Goal: Task Accomplishment & Management: Complete application form

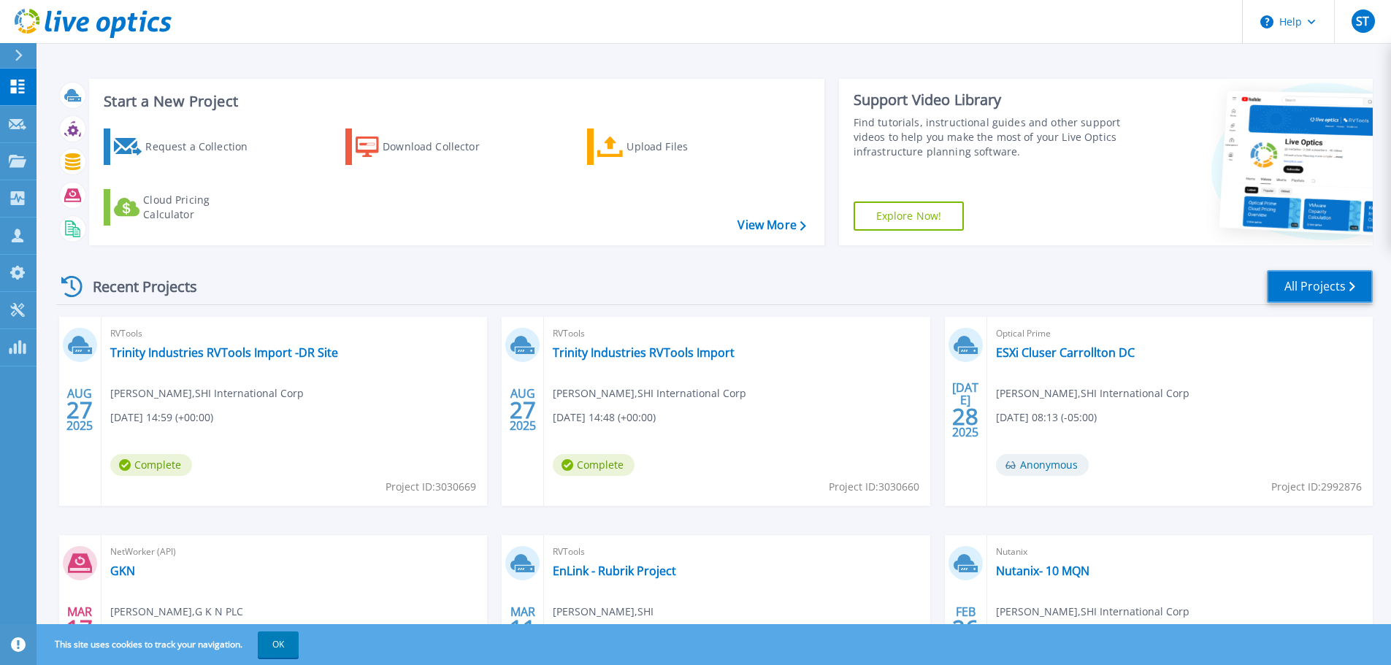
click at [1341, 275] on link "All Projects" at bounding box center [1320, 286] width 106 height 33
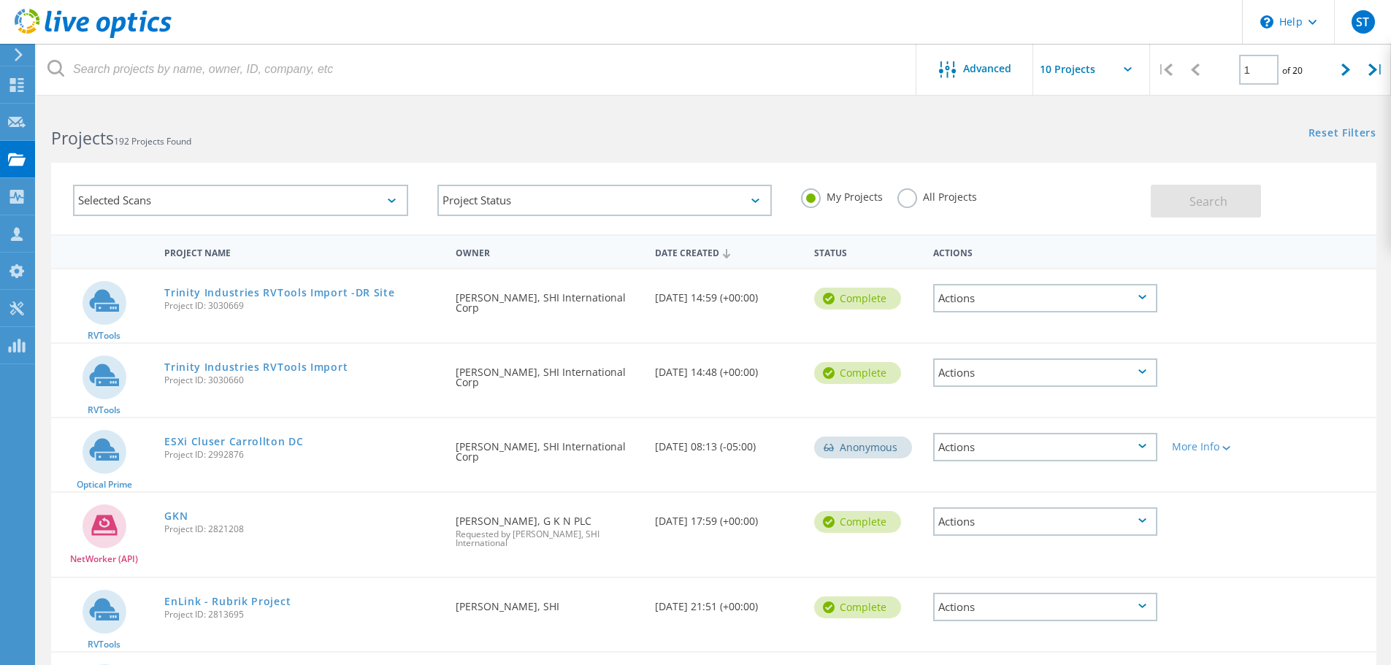
click at [375, 205] on div "Selected Scans" at bounding box center [240, 200] width 335 height 31
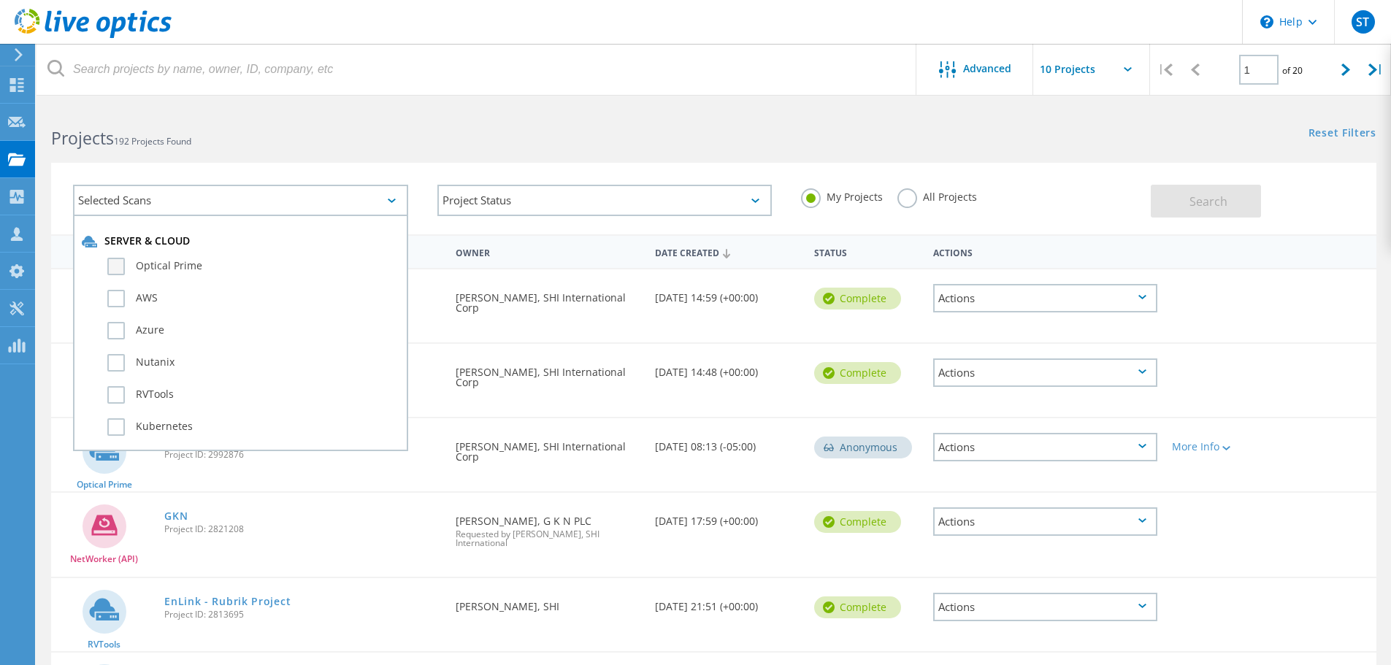
click at [219, 268] on label "Optical Prime" at bounding box center [253, 267] width 292 height 18
click at [0, 0] on input "Optical Prime" at bounding box center [0, 0] width 0 height 0
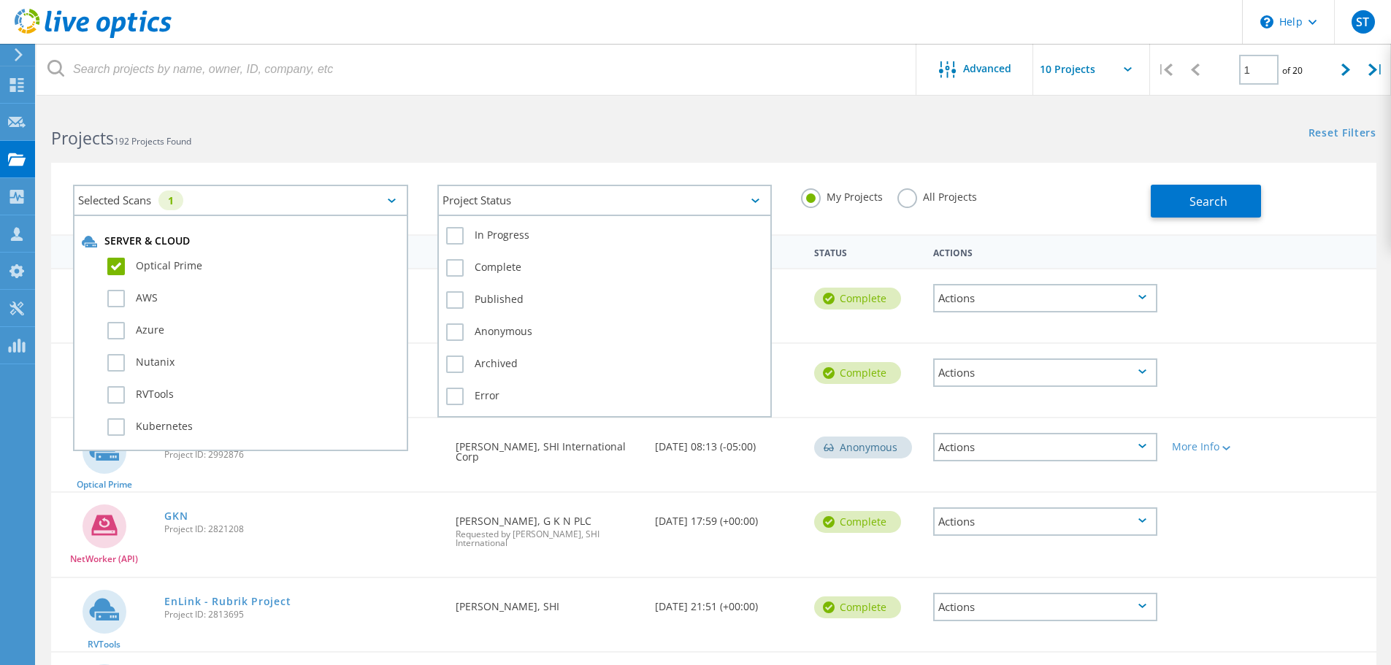
click at [569, 196] on div "Project Status" at bounding box center [604, 200] width 335 height 31
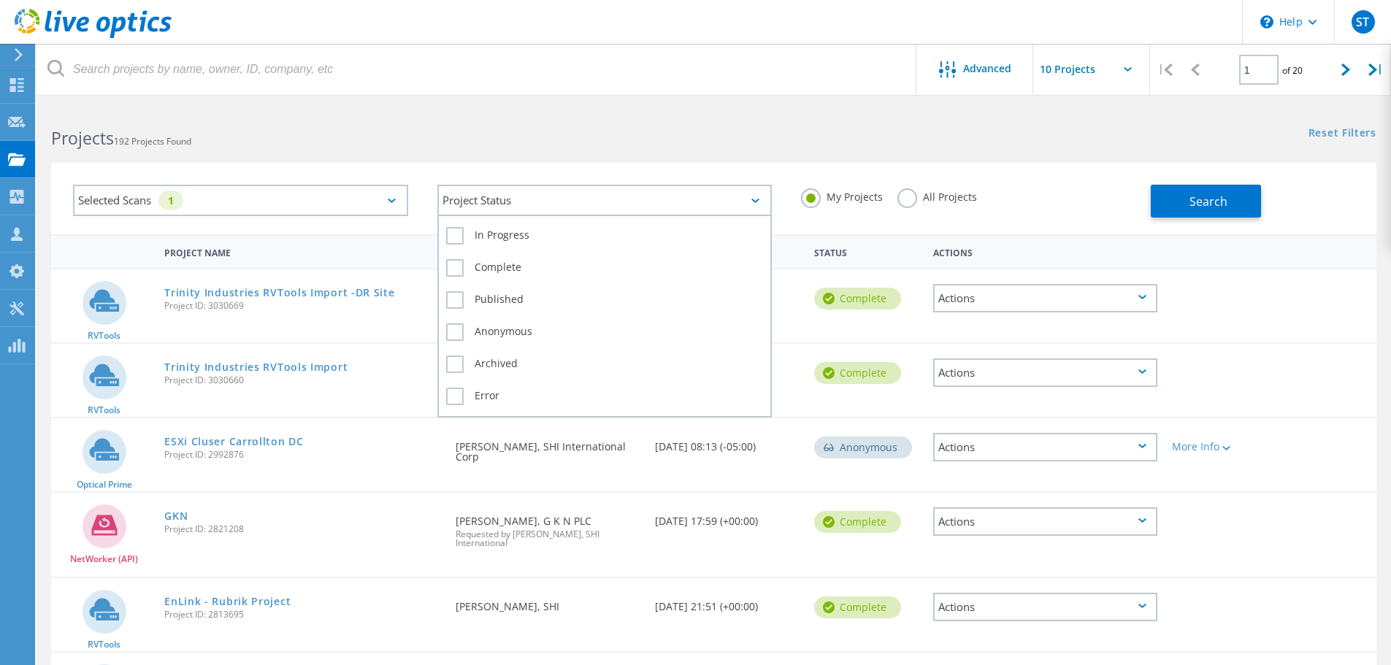
click at [569, 196] on div "Project Status" at bounding box center [604, 200] width 335 height 31
click at [573, 194] on div "Project Status" at bounding box center [604, 200] width 335 height 31
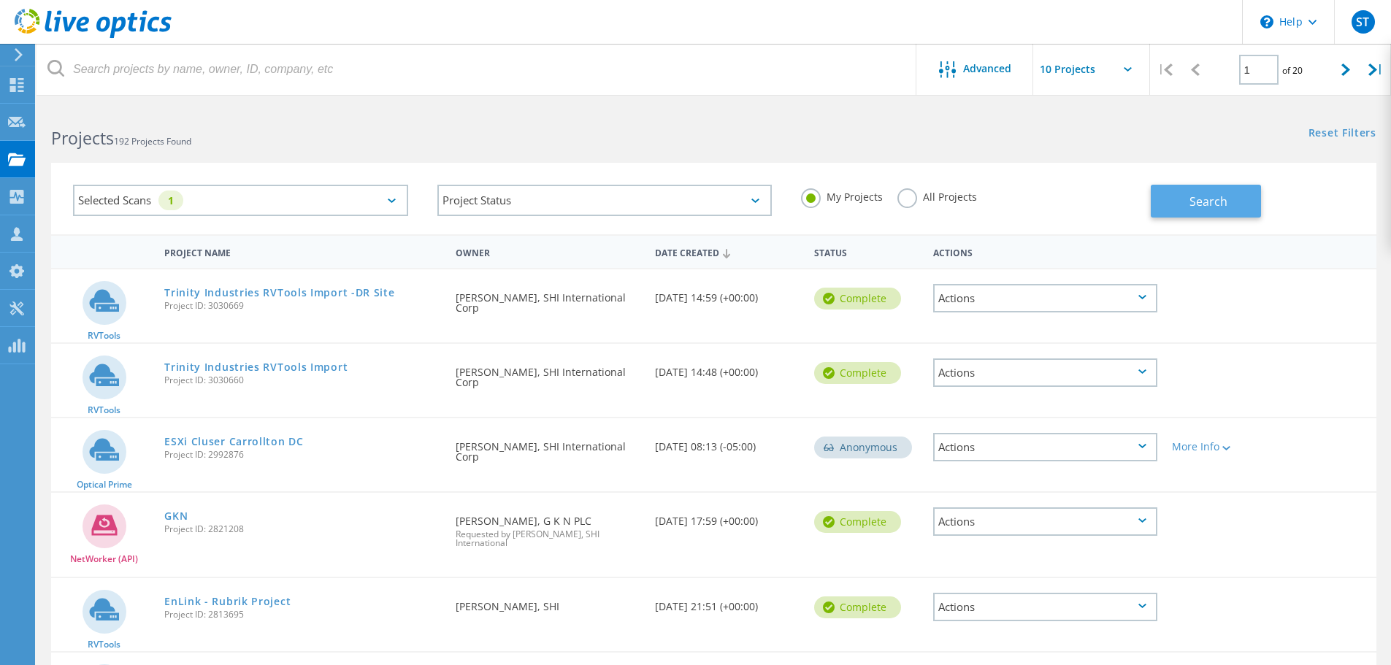
click at [1155, 198] on button "Search" at bounding box center [1206, 201] width 110 height 33
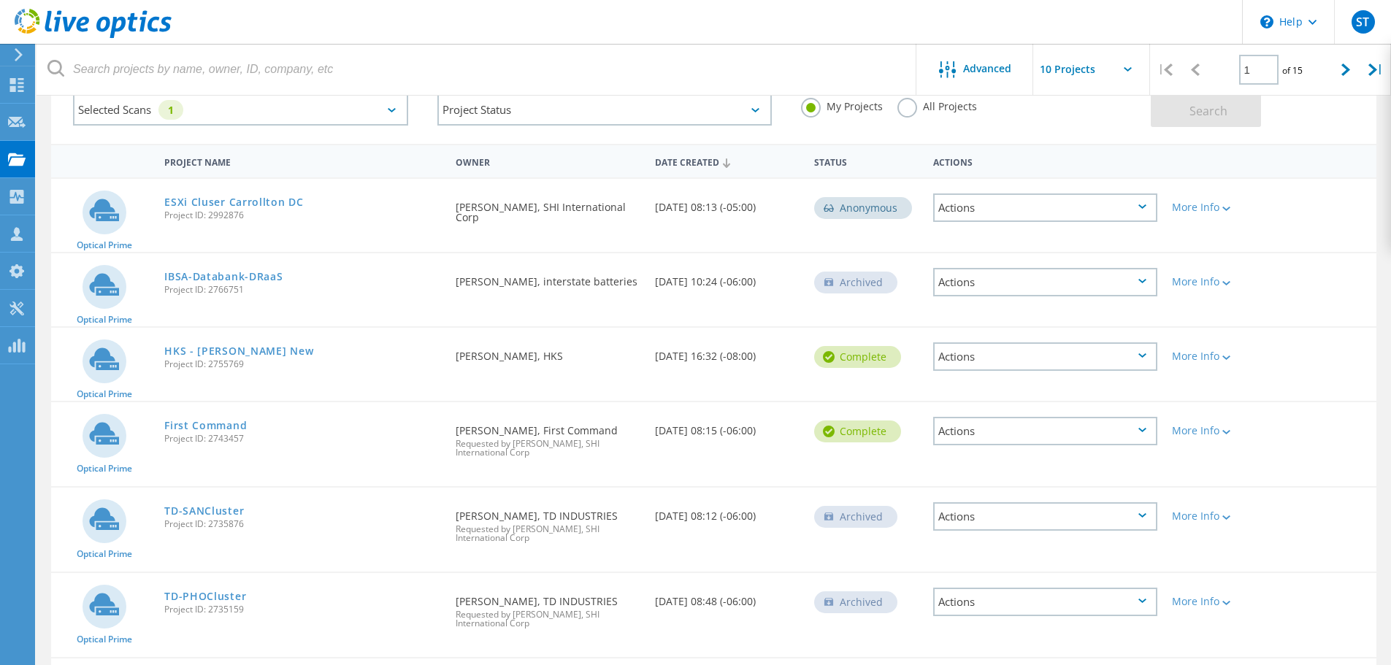
scroll to position [74, 0]
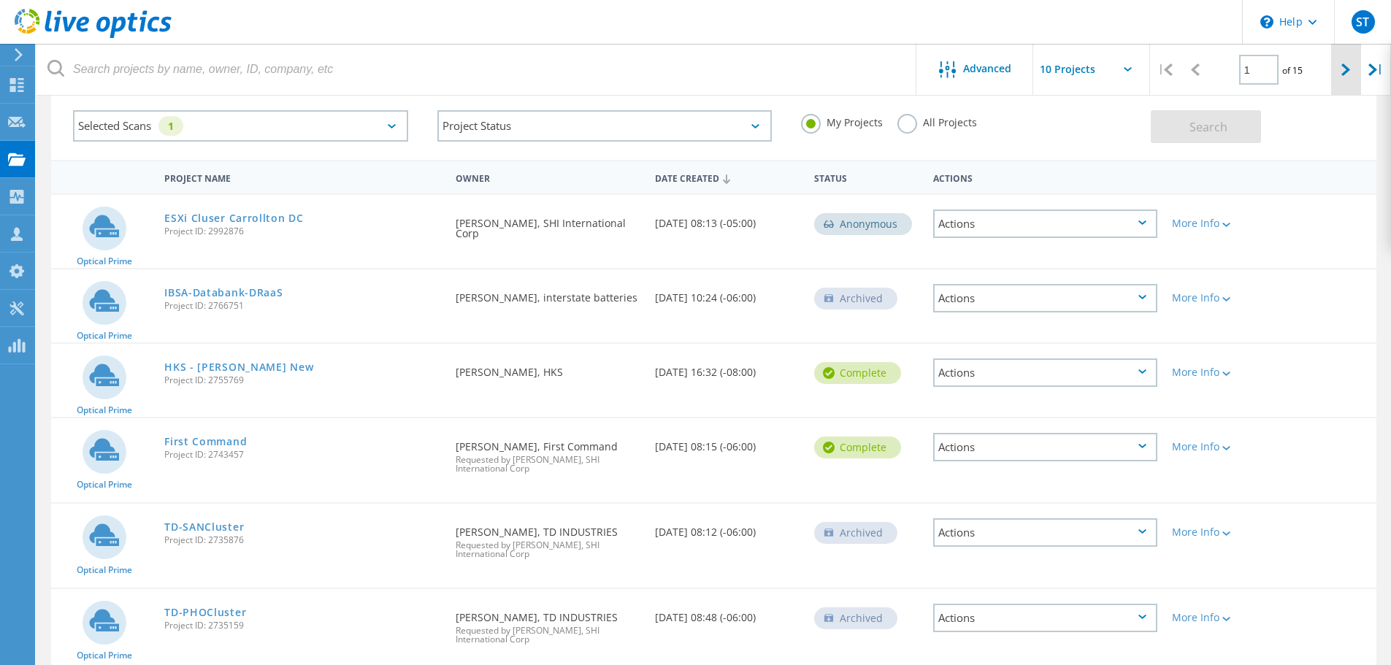
click at [1342, 80] on div at bounding box center [1346, 70] width 30 height 52
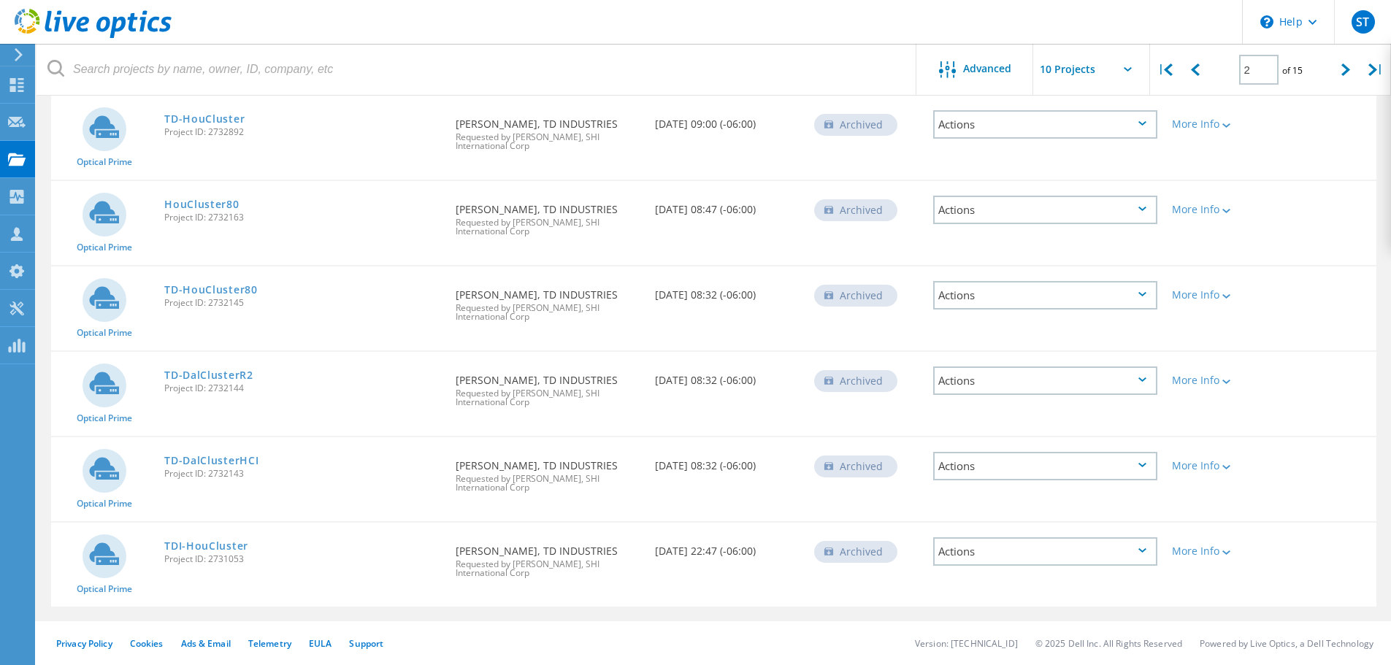
scroll to position [0, 0]
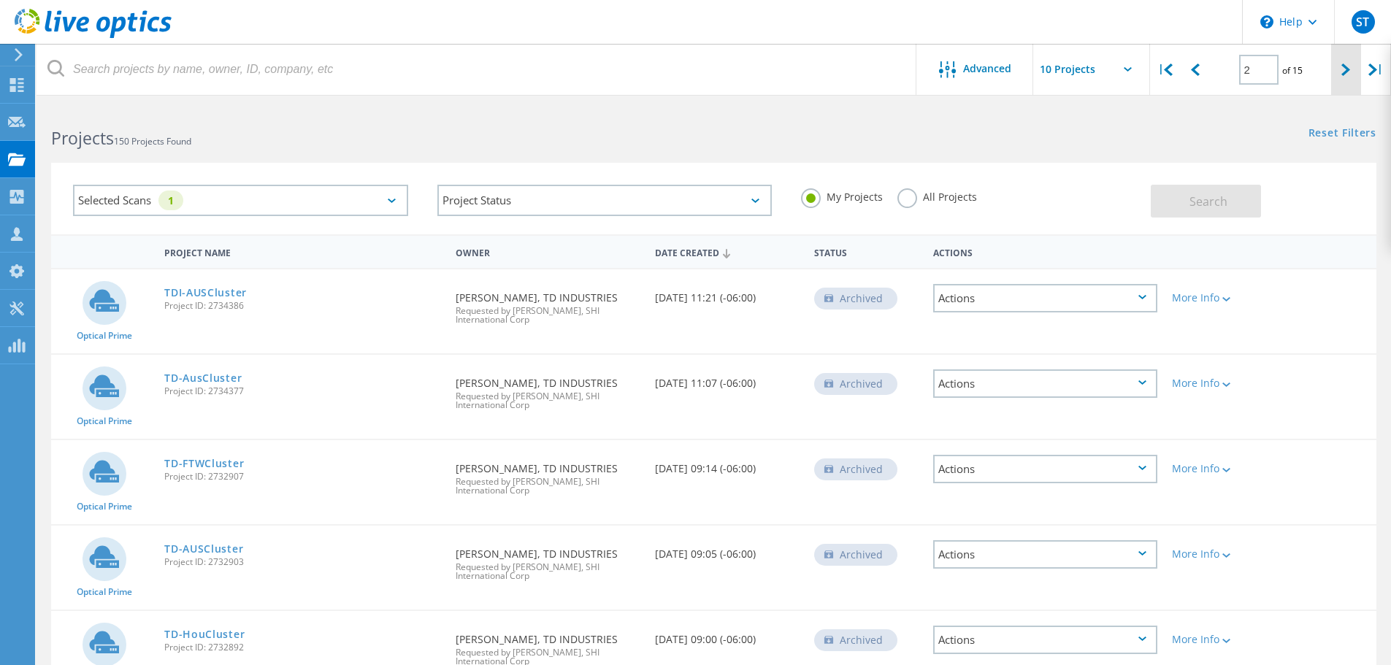
click at [1345, 60] on div at bounding box center [1346, 70] width 30 height 52
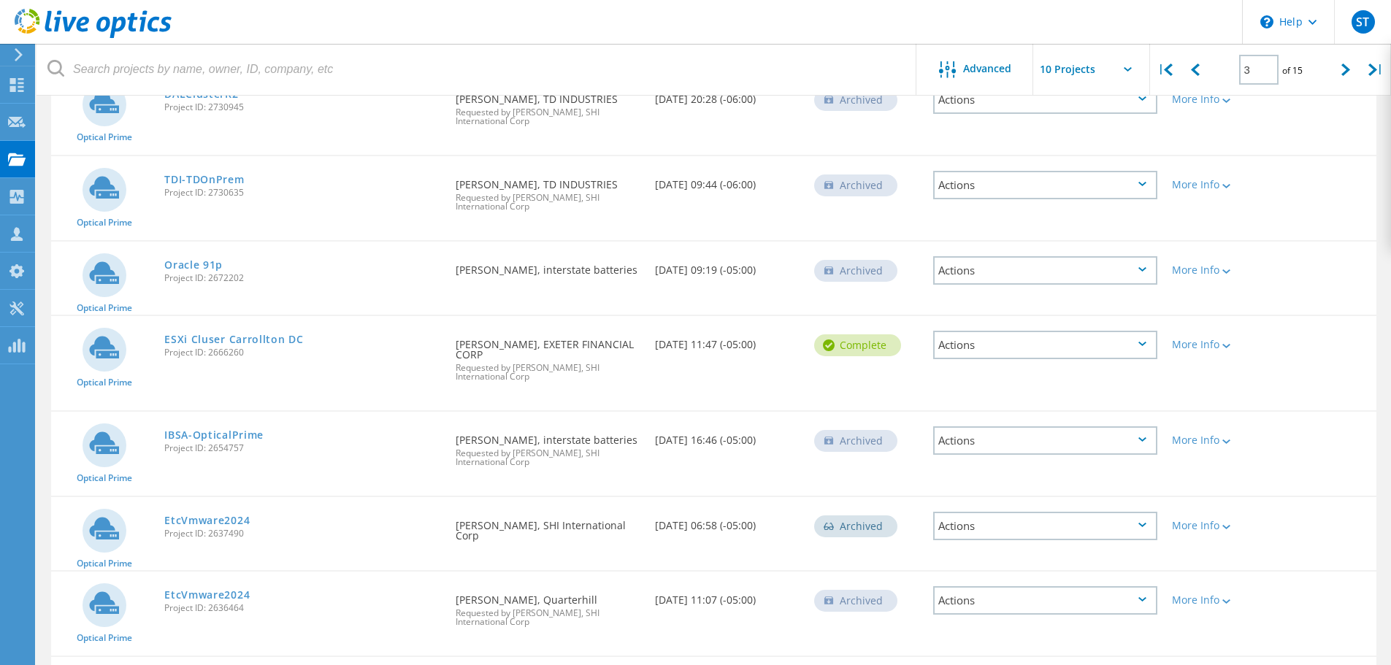
scroll to position [147, 0]
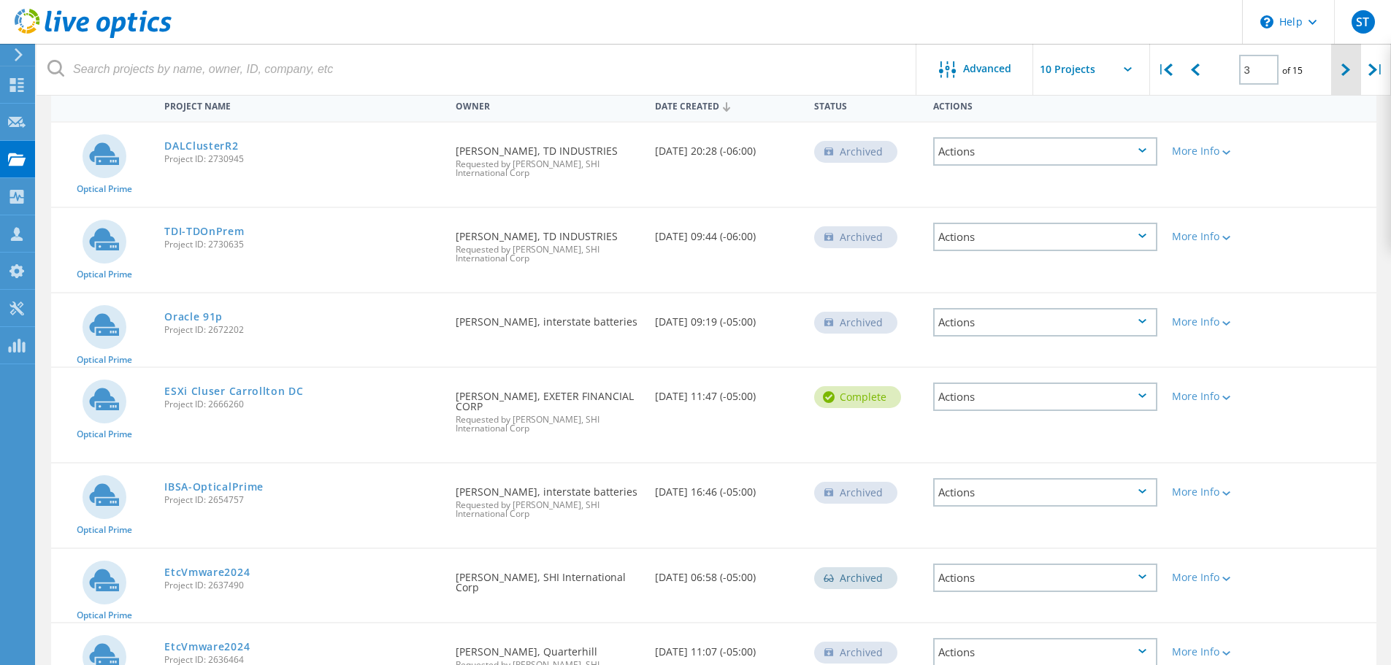
click at [1337, 72] on div at bounding box center [1346, 70] width 30 height 52
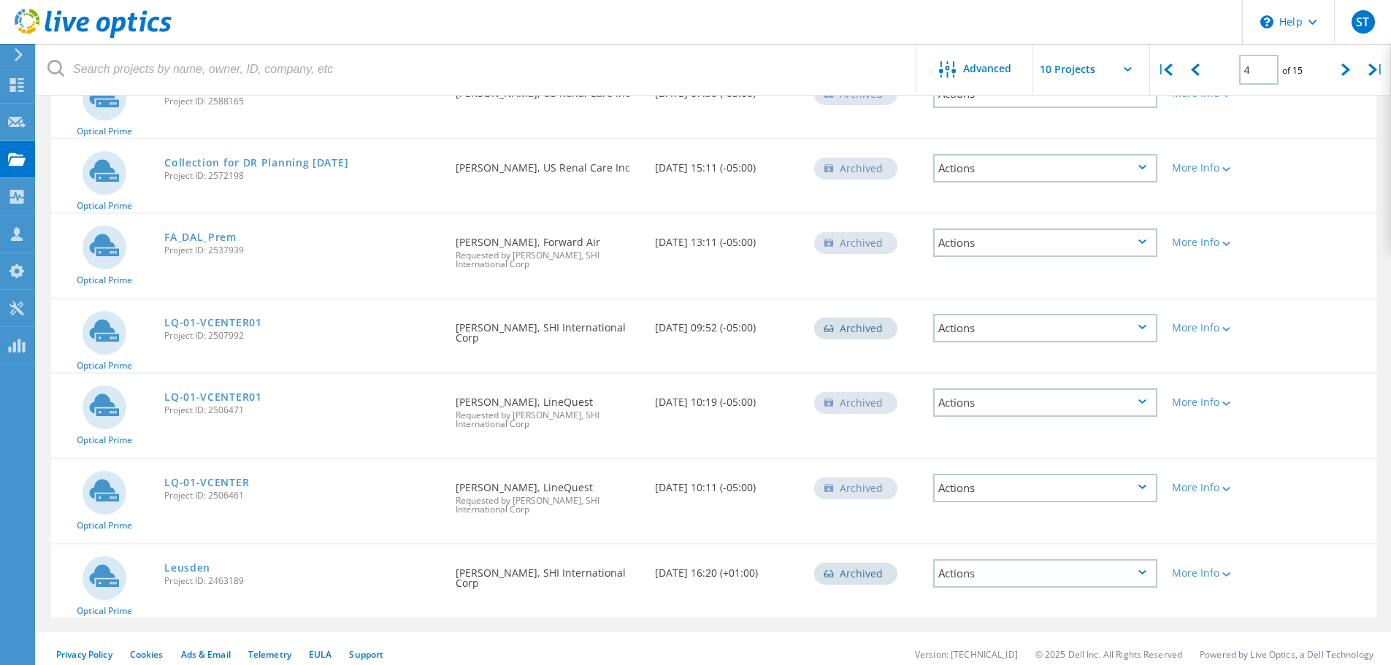
scroll to position [450, 0]
click at [1341, 73] on icon at bounding box center [1345, 70] width 9 height 12
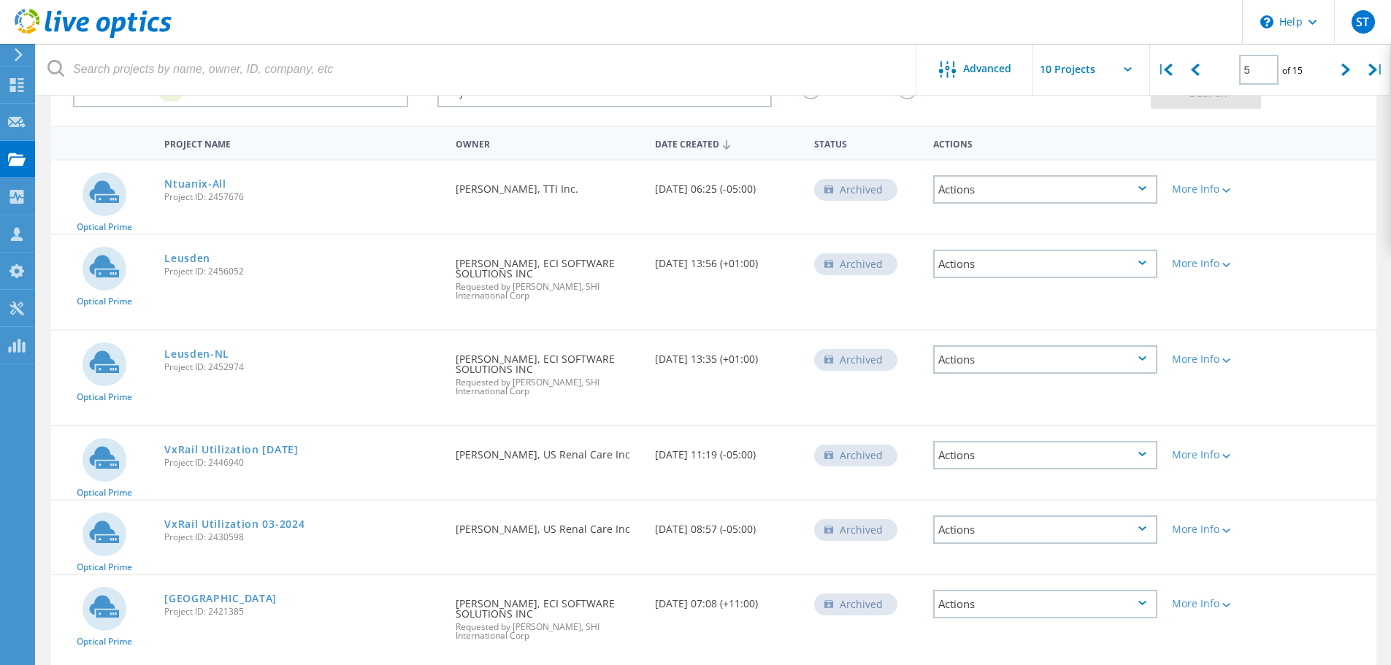
scroll to position [60, 0]
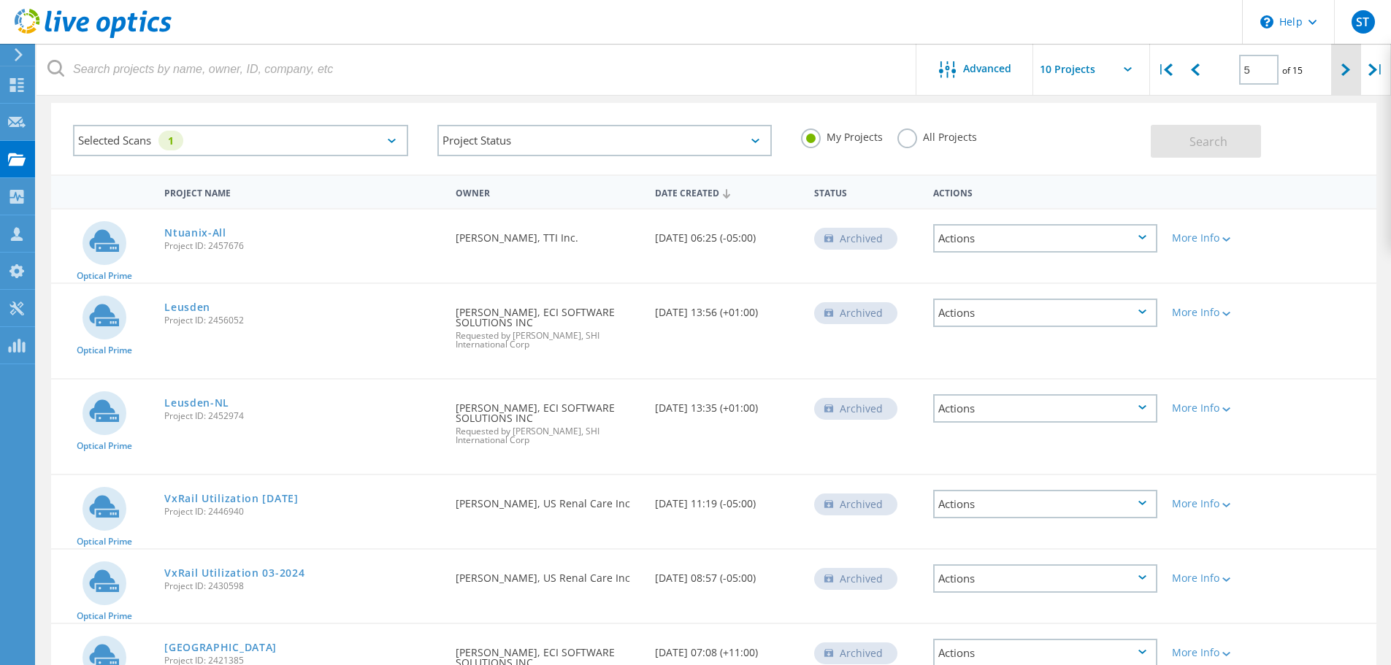
click at [1343, 55] on div at bounding box center [1346, 70] width 30 height 52
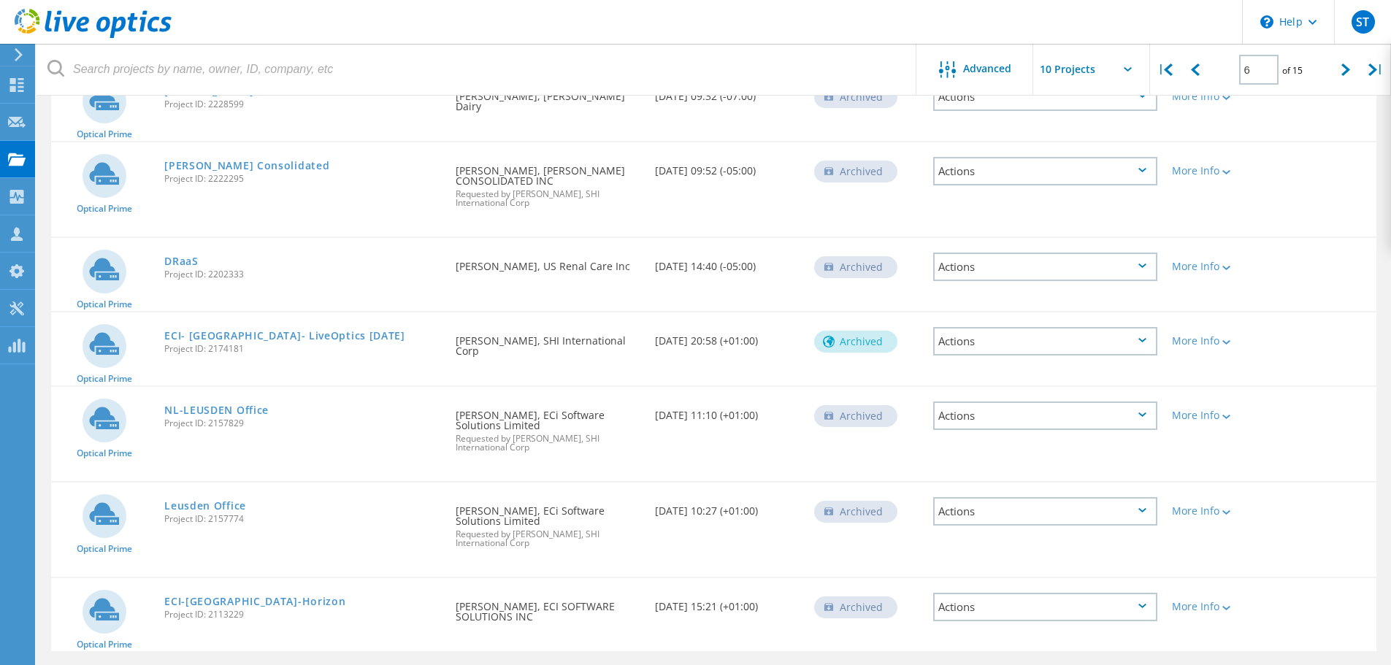
scroll to position [523, 0]
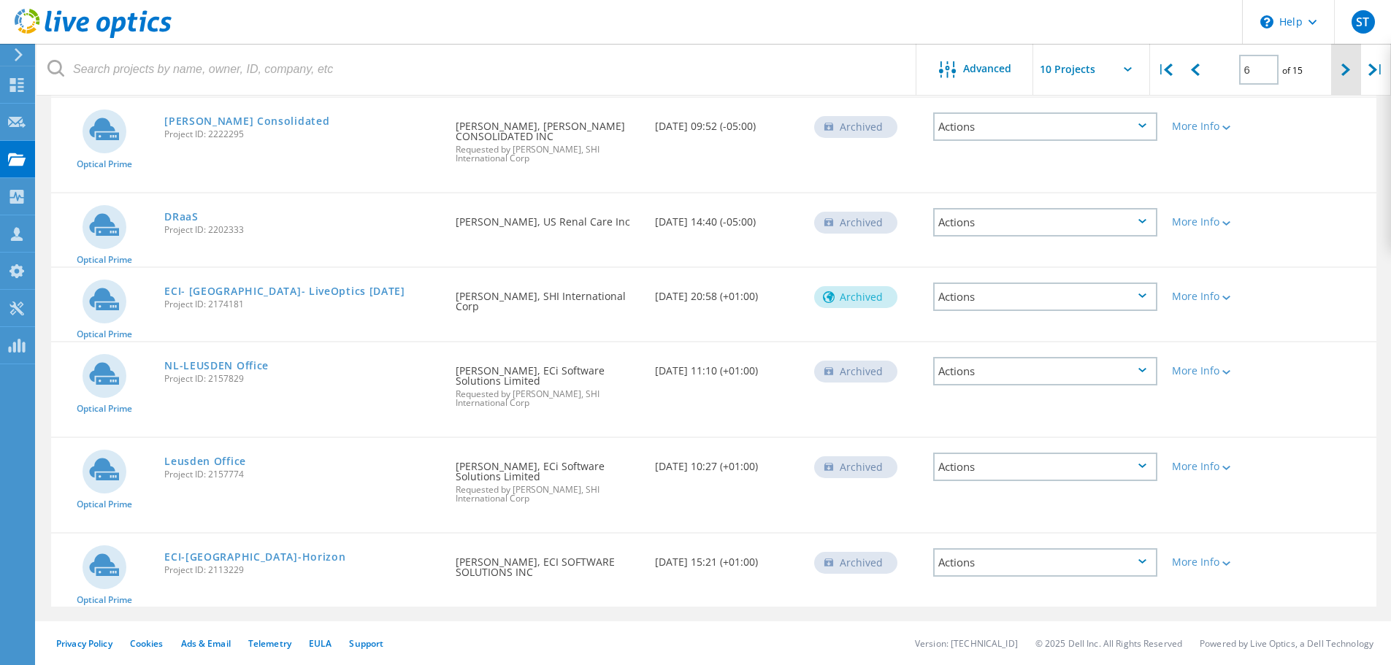
click at [1341, 66] on div at bounding box center [1346, 70] width 30 height 52
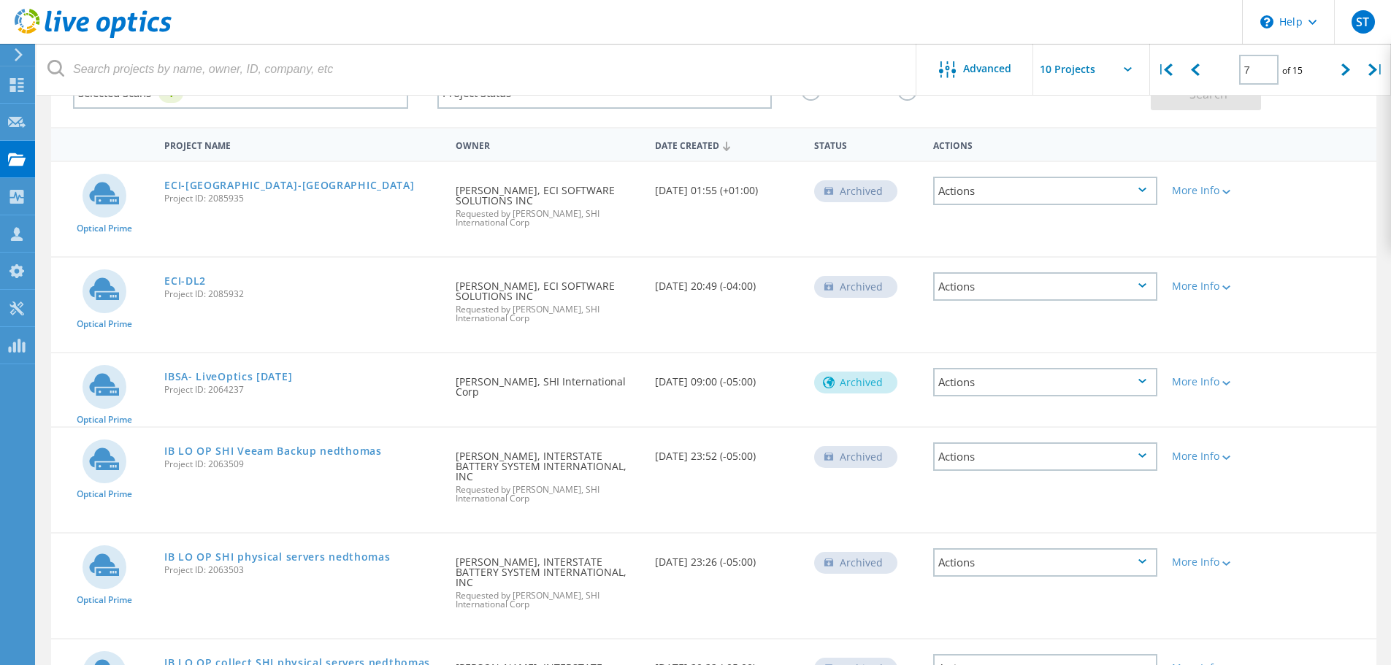
scroll to position [0, 0]
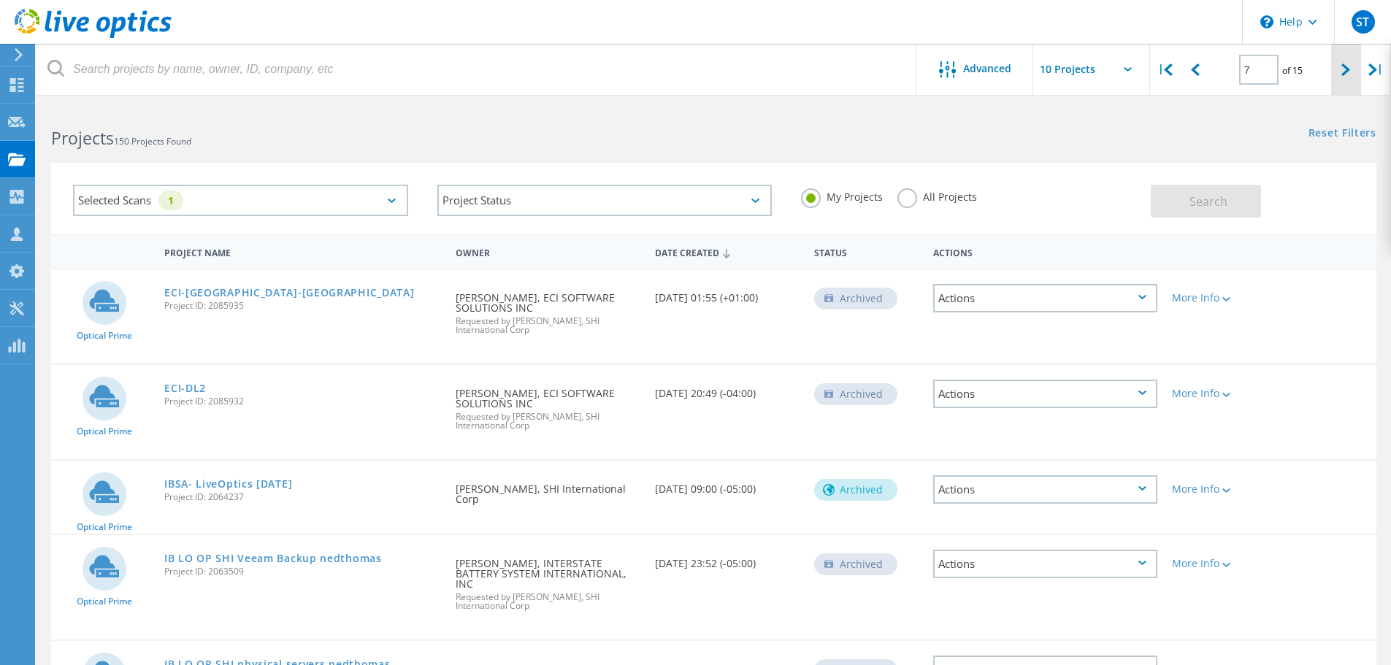
click at [1352, 82] on div at bounding box center [1346, 70] width 30 height 52
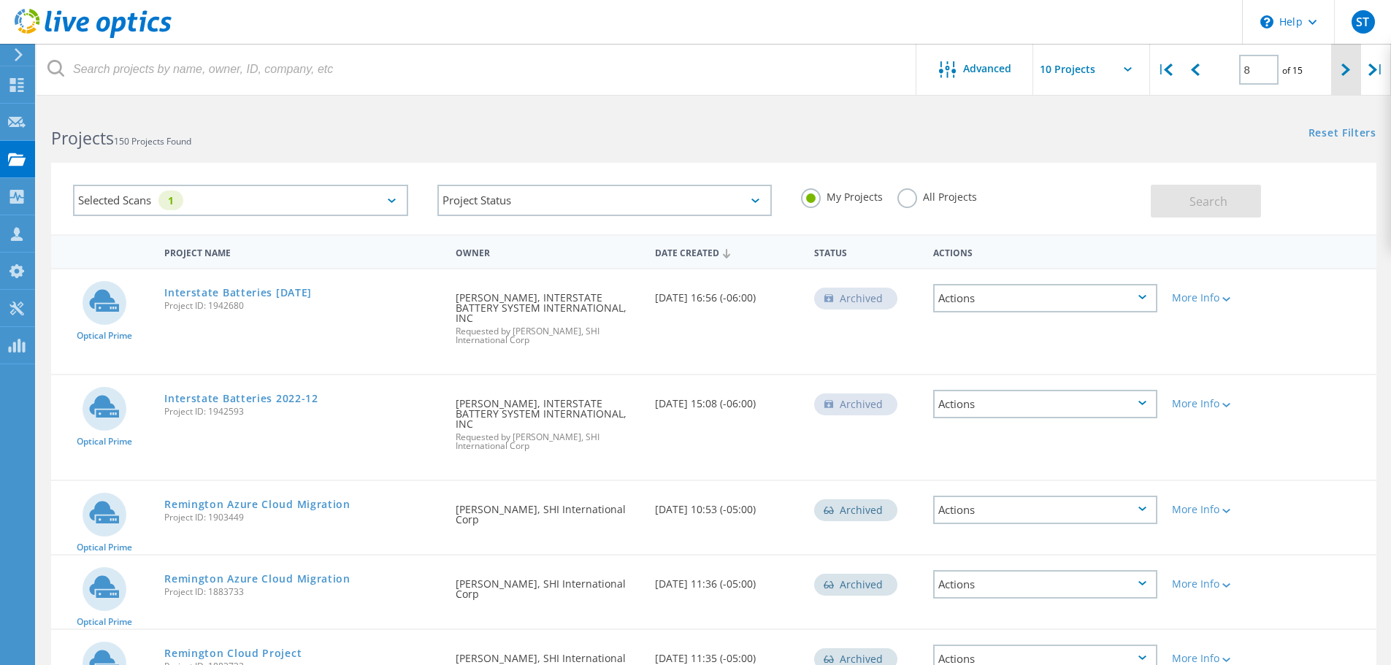
click at [1360, 65] on div at bounding box center [1346, 70] width 30 height 52
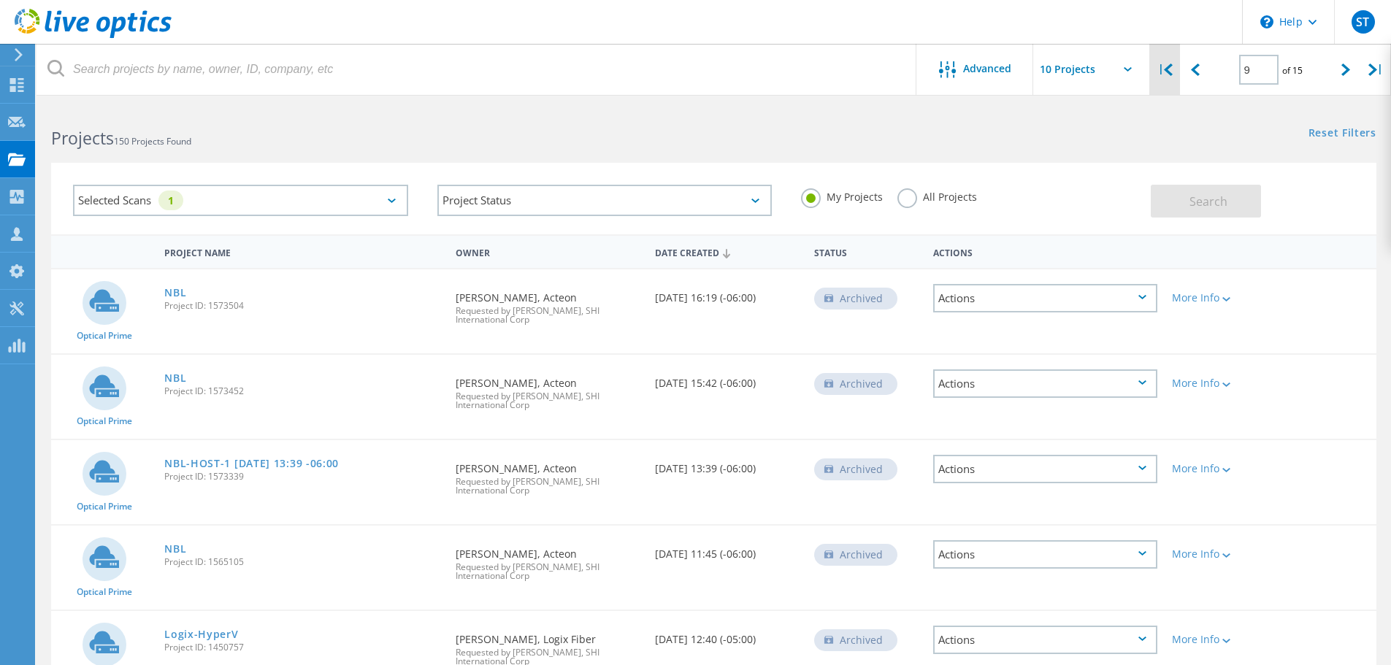
click at [1168, 63] on lo-svg-helper at bounding box center [1168, 69] width 9 height 12
type input "1"
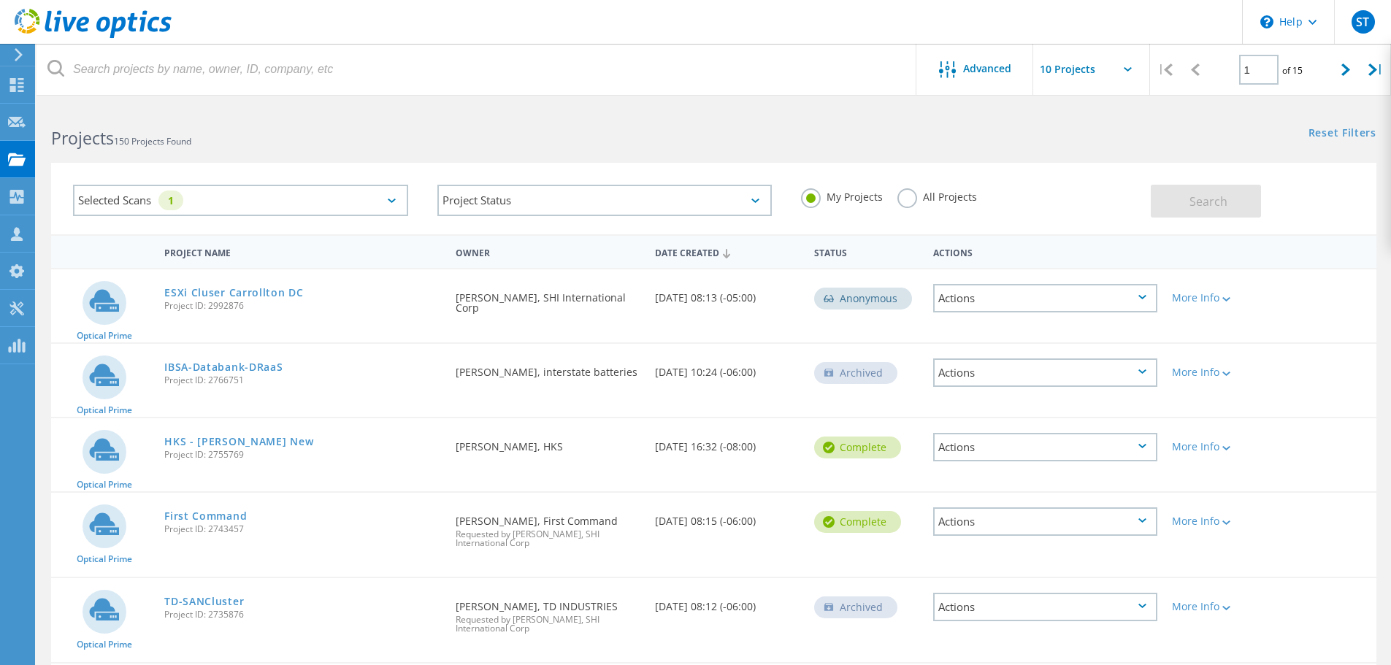
click at [15, 53] on icon at bounding box center [18, 54] width 11 height 13
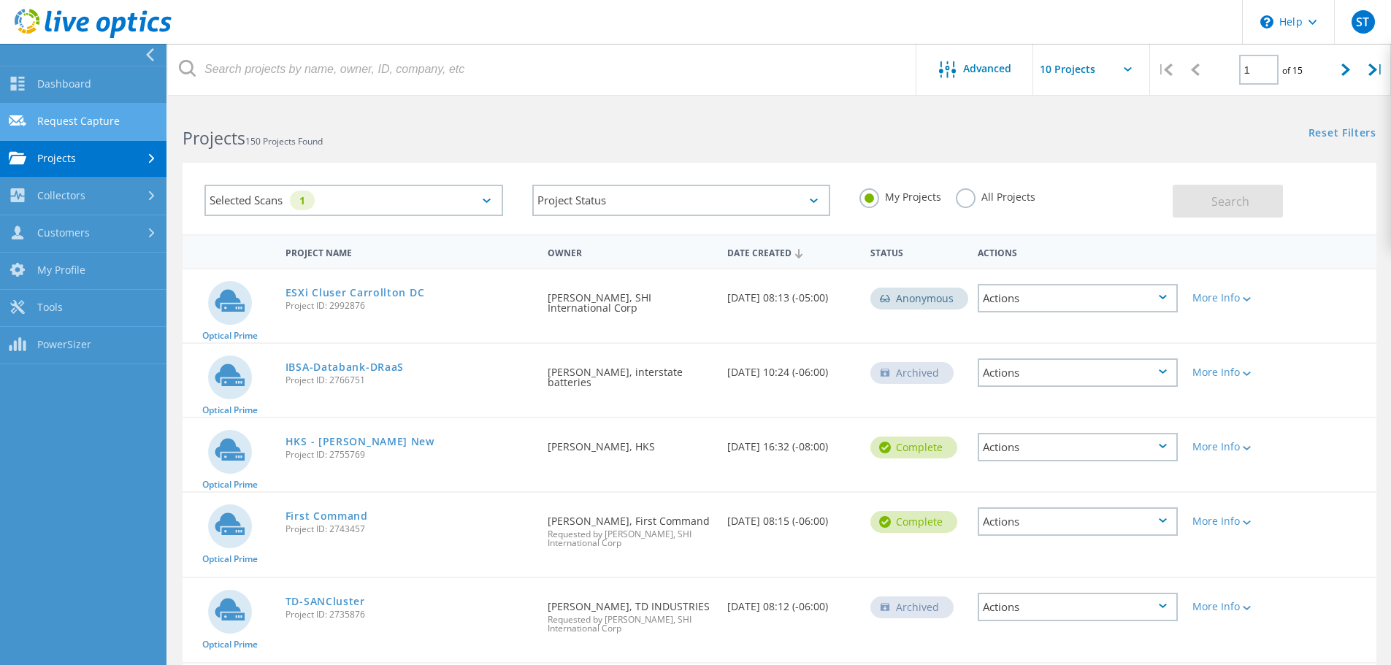
click at [105, 117] on link "Request Capture" at bounding box center [83, 122] width 166 height 37
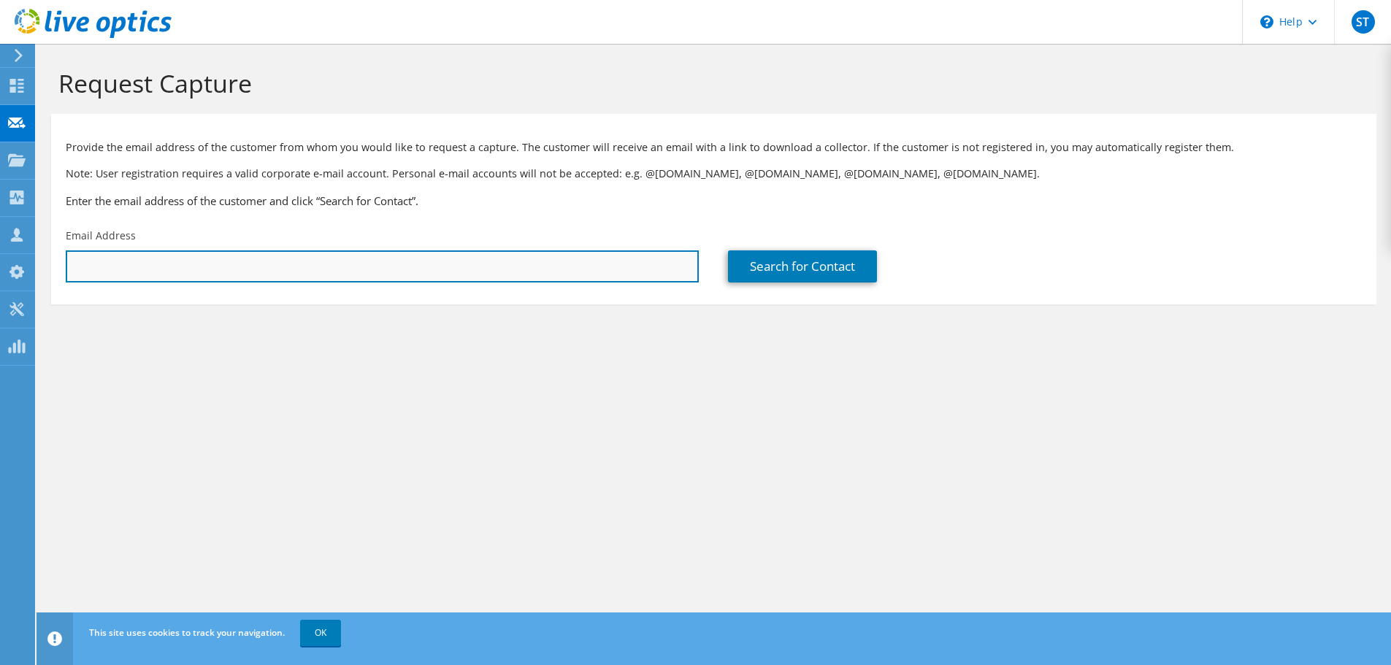
click at [329, 271] on input "text" at bounding box center [382, 266] width 633 height 32
paste input "canderson@cyrusone.com"
type input "canderson@cyrusone.com"
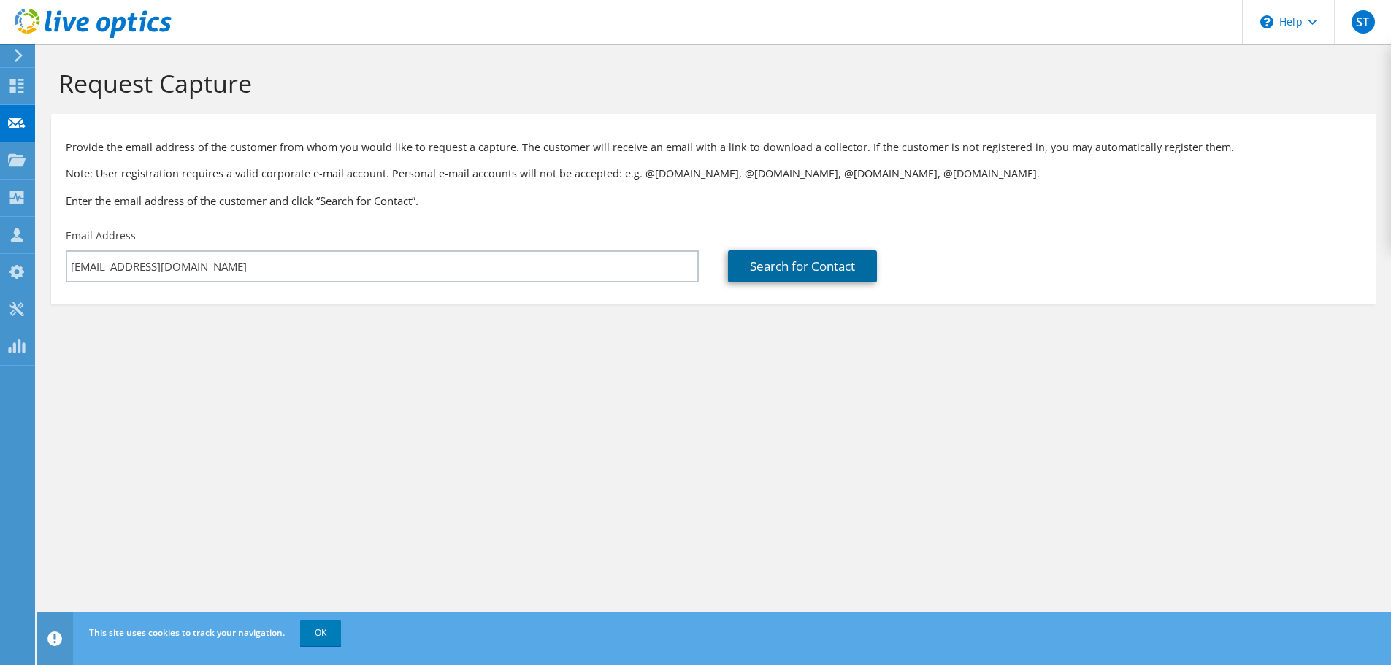
click at [787, 266] on link "Search for Contact" at bounding box center [802, 266] width 149 height 32
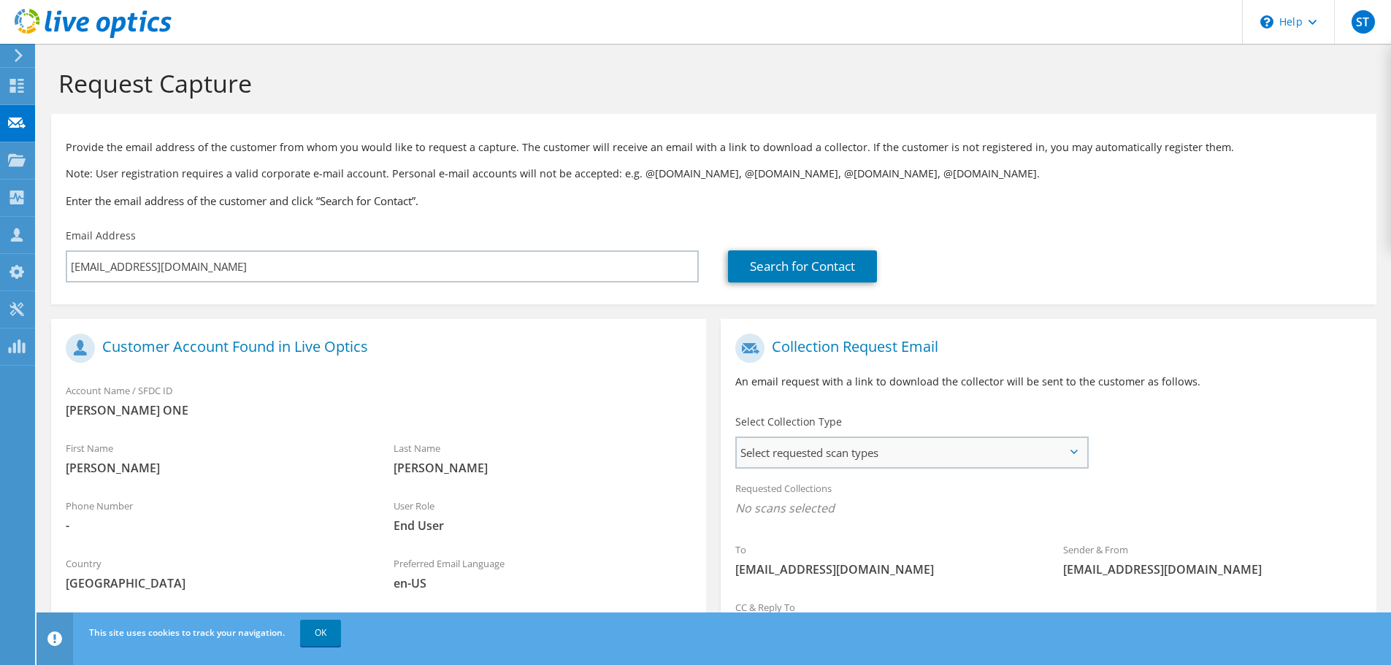
click at [1045, 464] on span "Select requested scan types" at bounding box center [912, 452] width 350 height 29
click at [841, 499] on label "Optical Prime" at bounding box center [811, 497] width 88 height 18
click at [0, 0] on input "Optical Prime" at bounding box center [0, 0] width 0 height 0
click at [1261, 353] on h1 "Collection Request Email" at bounding box center [1044, 348] width 618 height 29
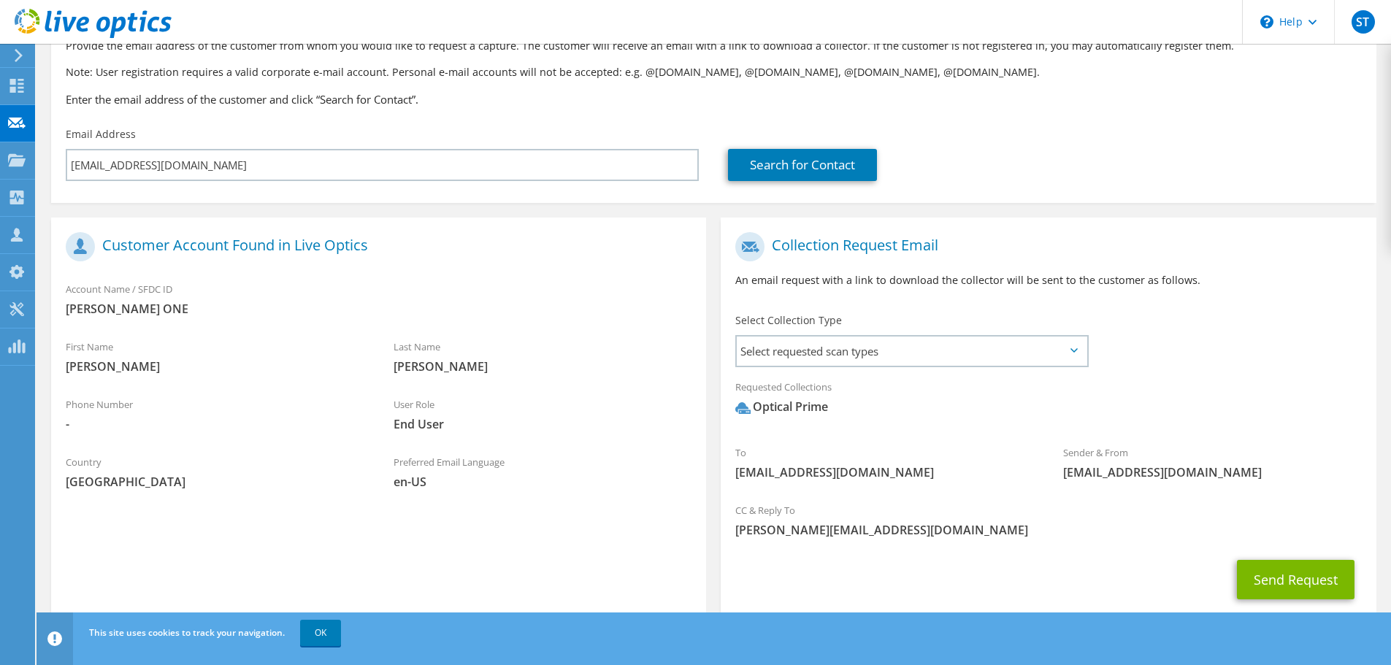
scroll to position [138, 0]
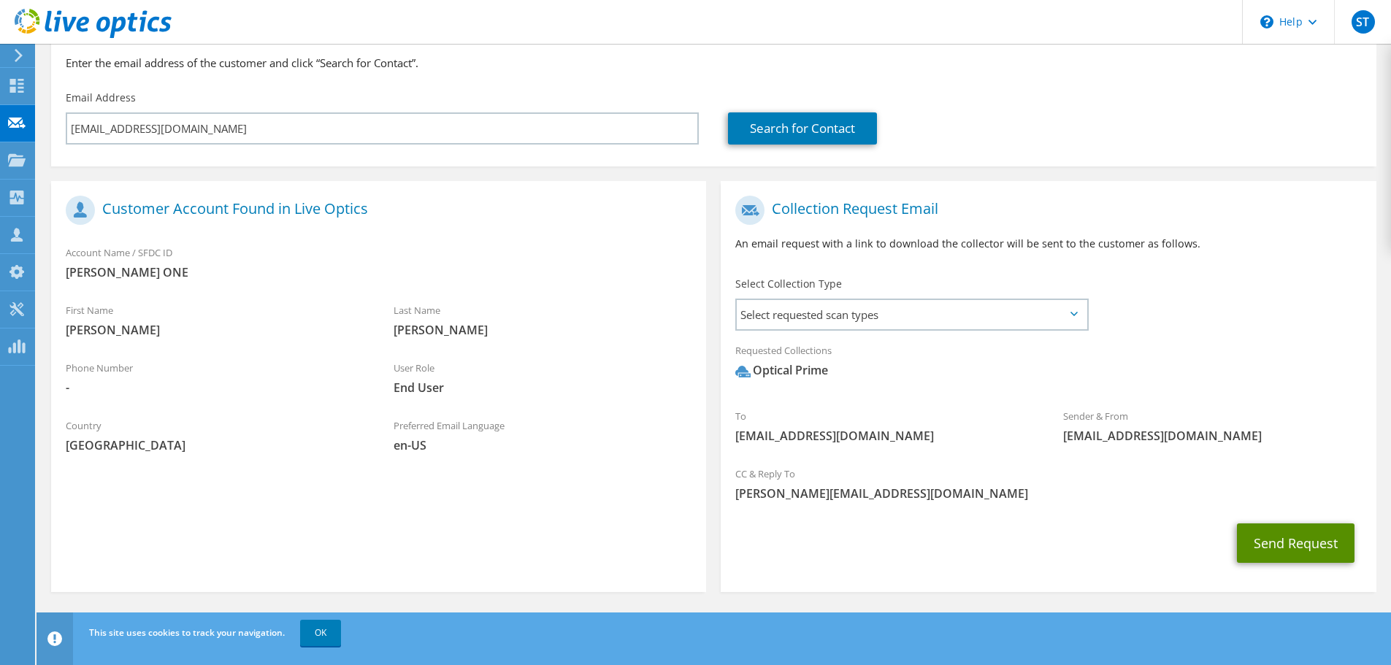
click at [1266, 528] on button "Send Request" at bounding box center [1296, 543] width 118 height 39
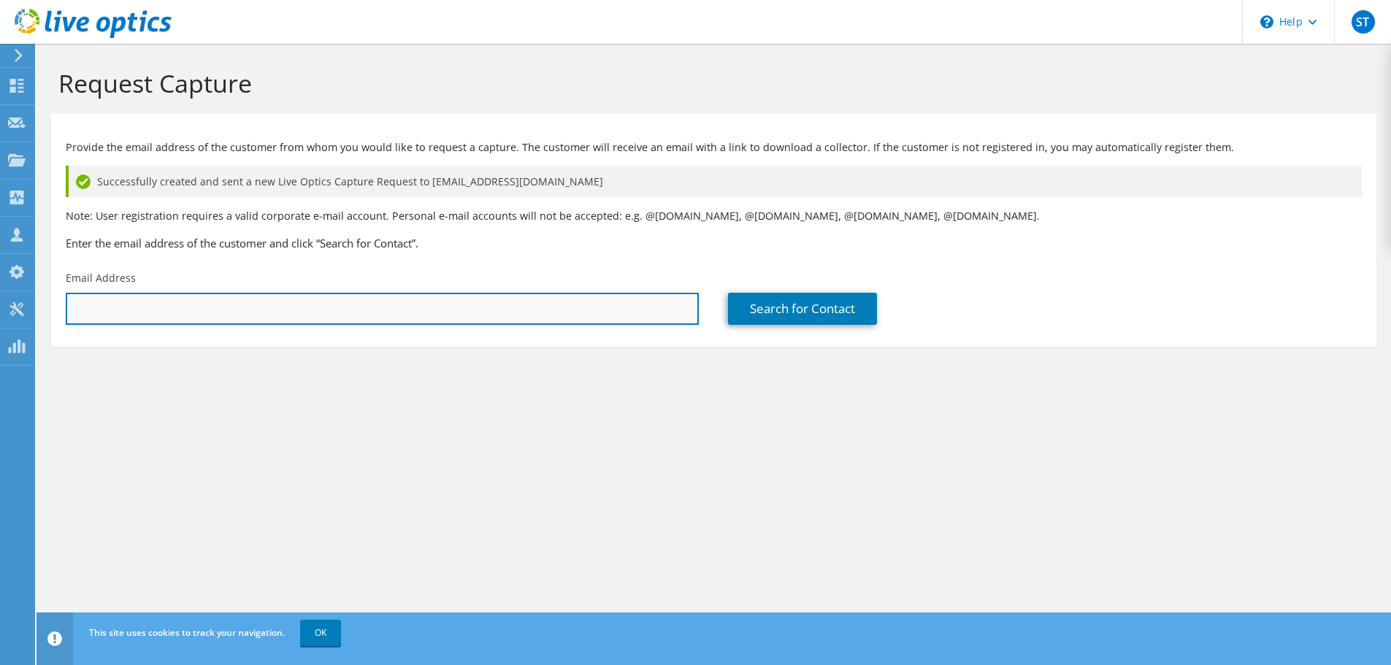
click at [342, 302] on input "text" at bounding box center [382, 309] width 633 height 32
paste input "[EMAIL_ADDRESS][DOMAIN_NAME]"
type input "[EMAIL_ADDRESS][DOMAIN_NAME]"
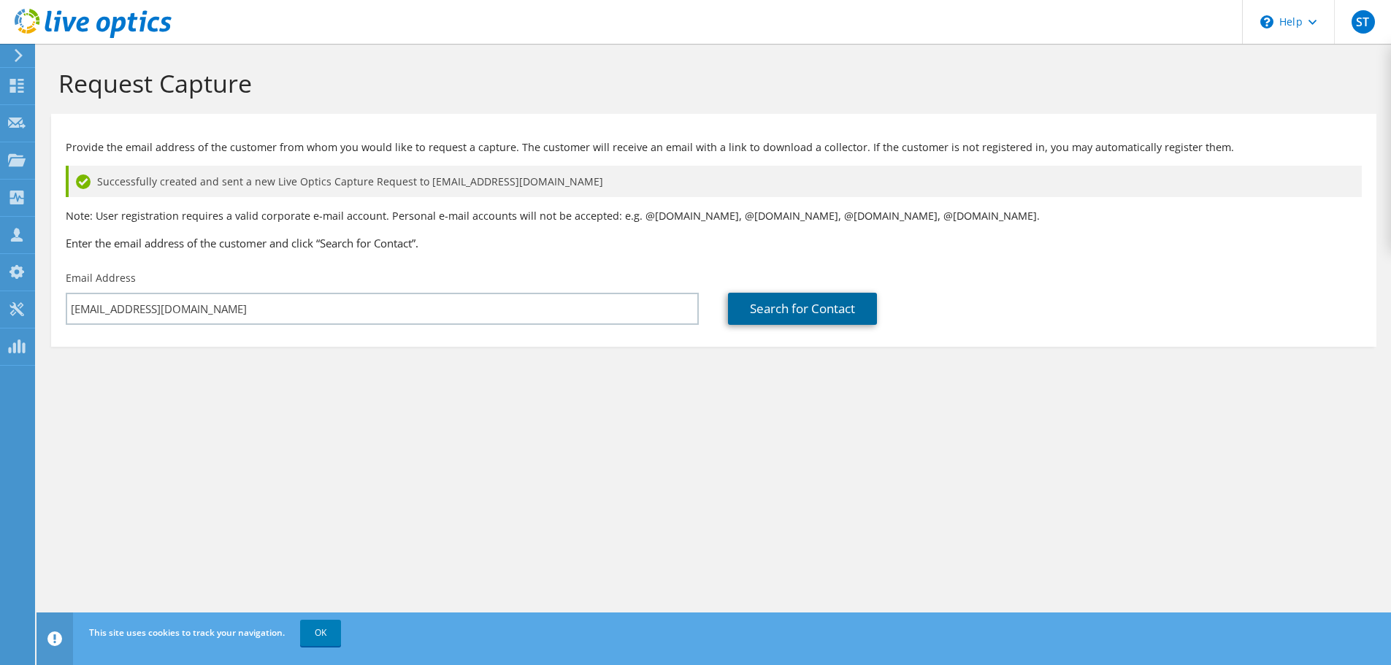
click at [843, 317] on link "Search for Contact" at bounding box center [802, 309] width 149 height 32
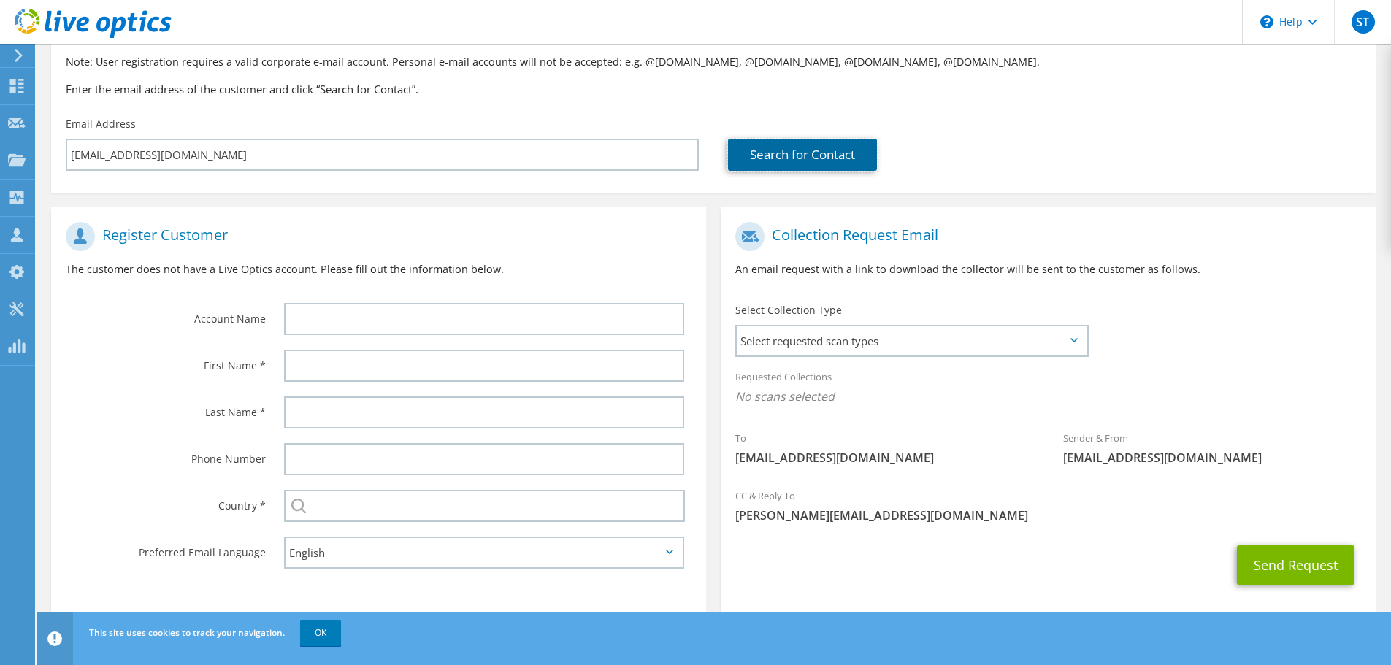
scroll to position [176, 0]
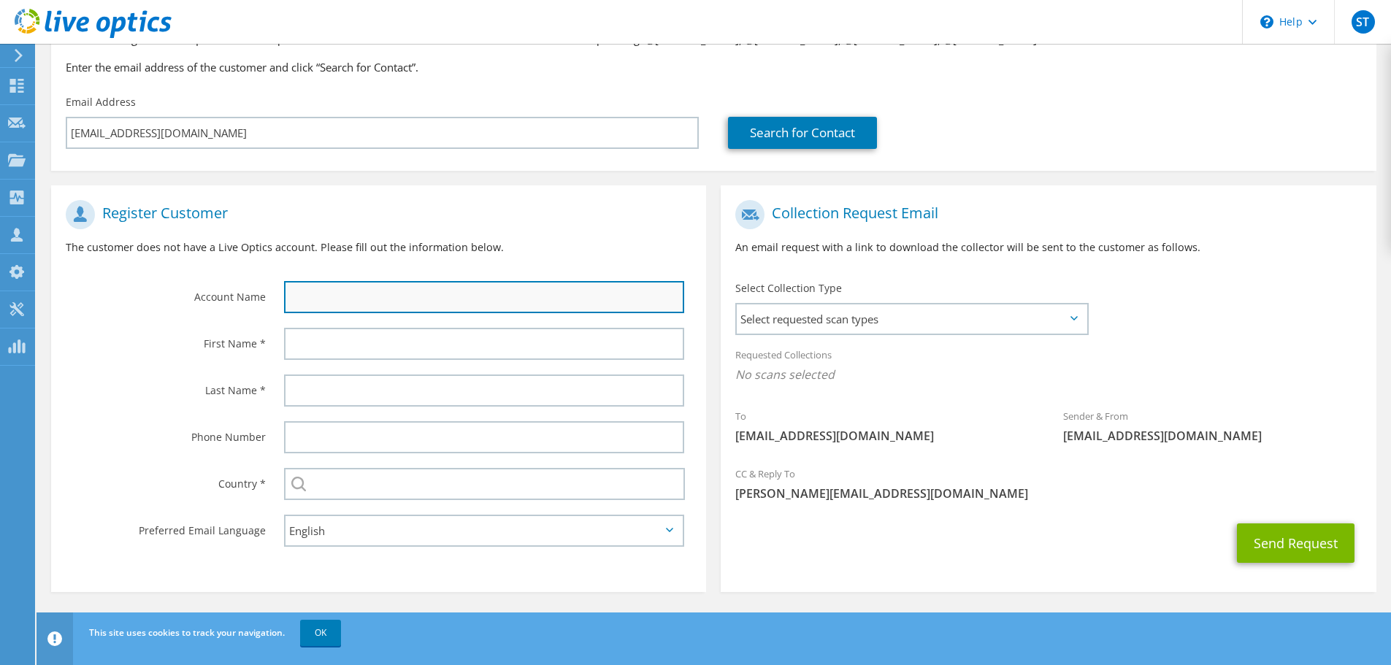
click at [398, 284] on input "text" at bounding box center [484, 297] width 400 height 32
type input "cyrusone"
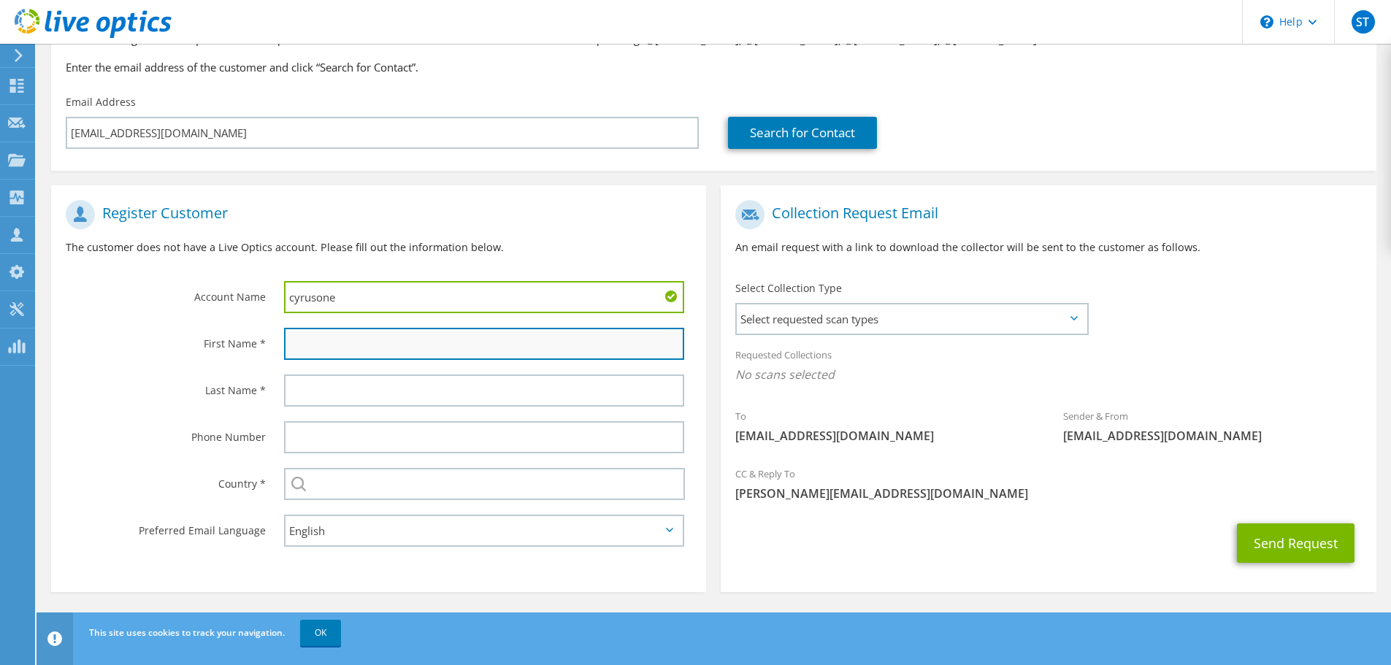
click at [367, 334] on input "text" at bounding box center [484, 344] width 400 height 32
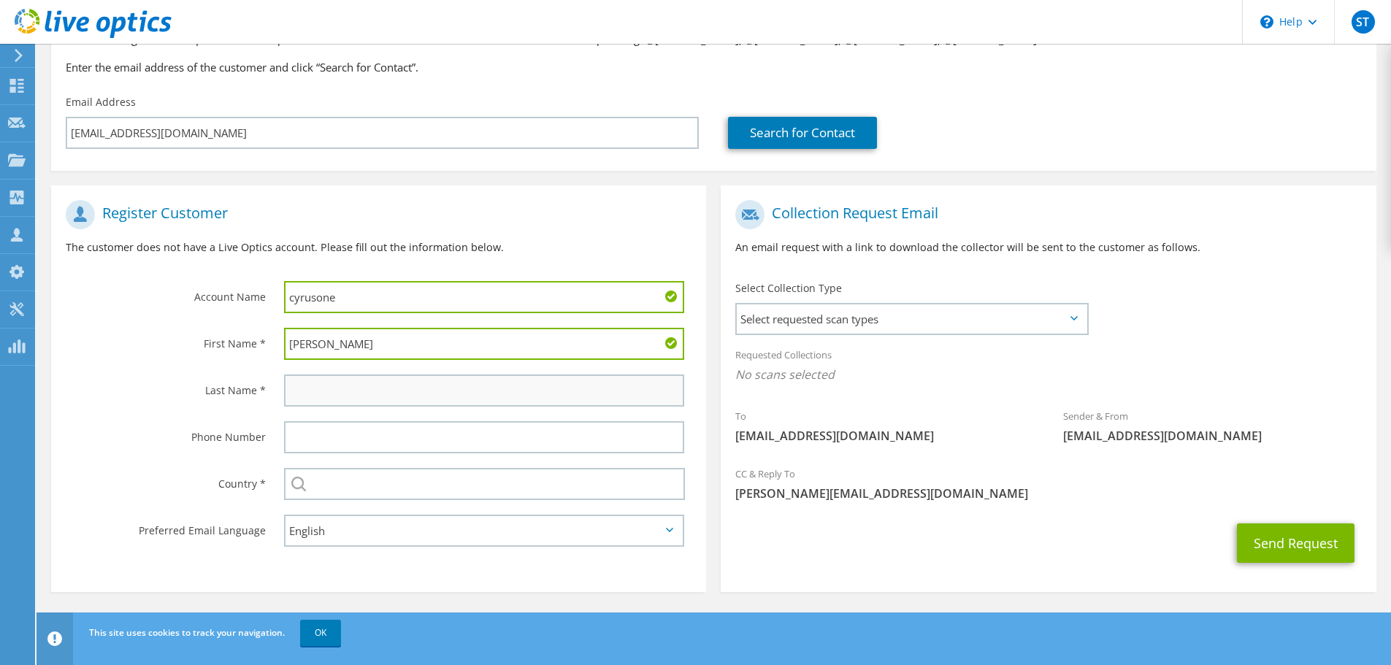
type input "Jim"
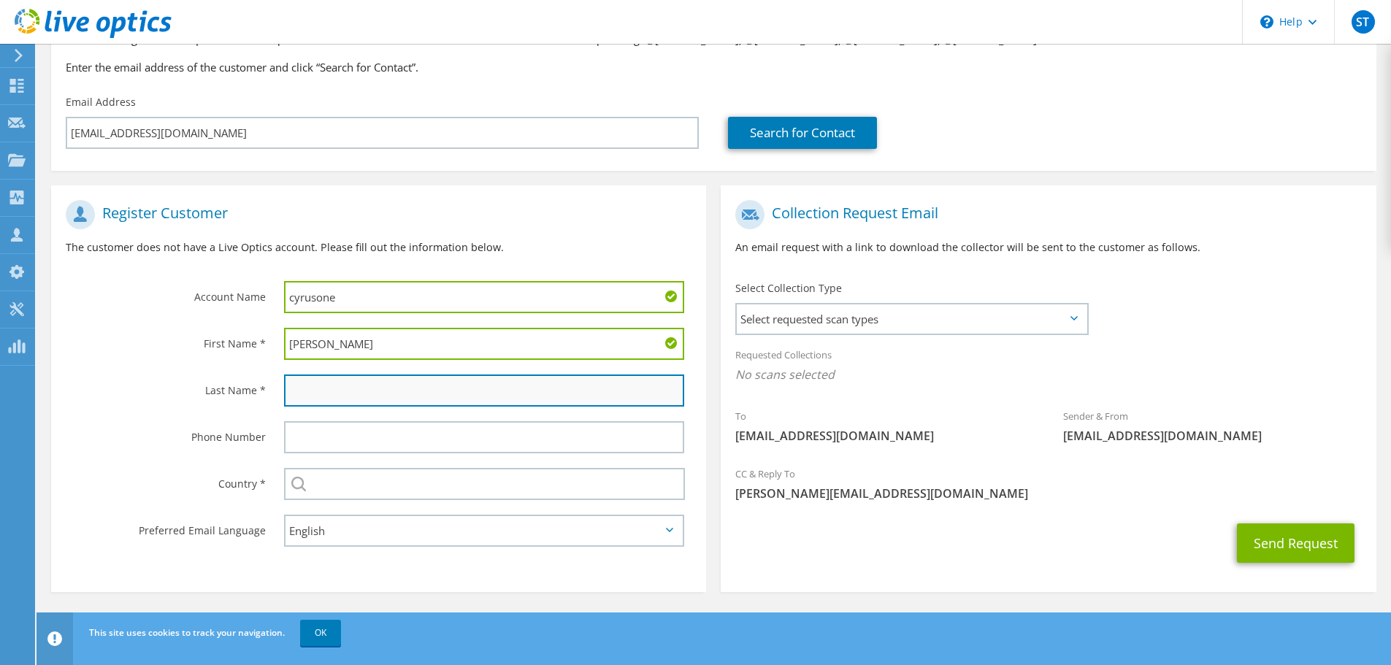
click at [303, 400] on input "text" at bounding box center [484, 391] width 400 height 32
type input "Sevilla"
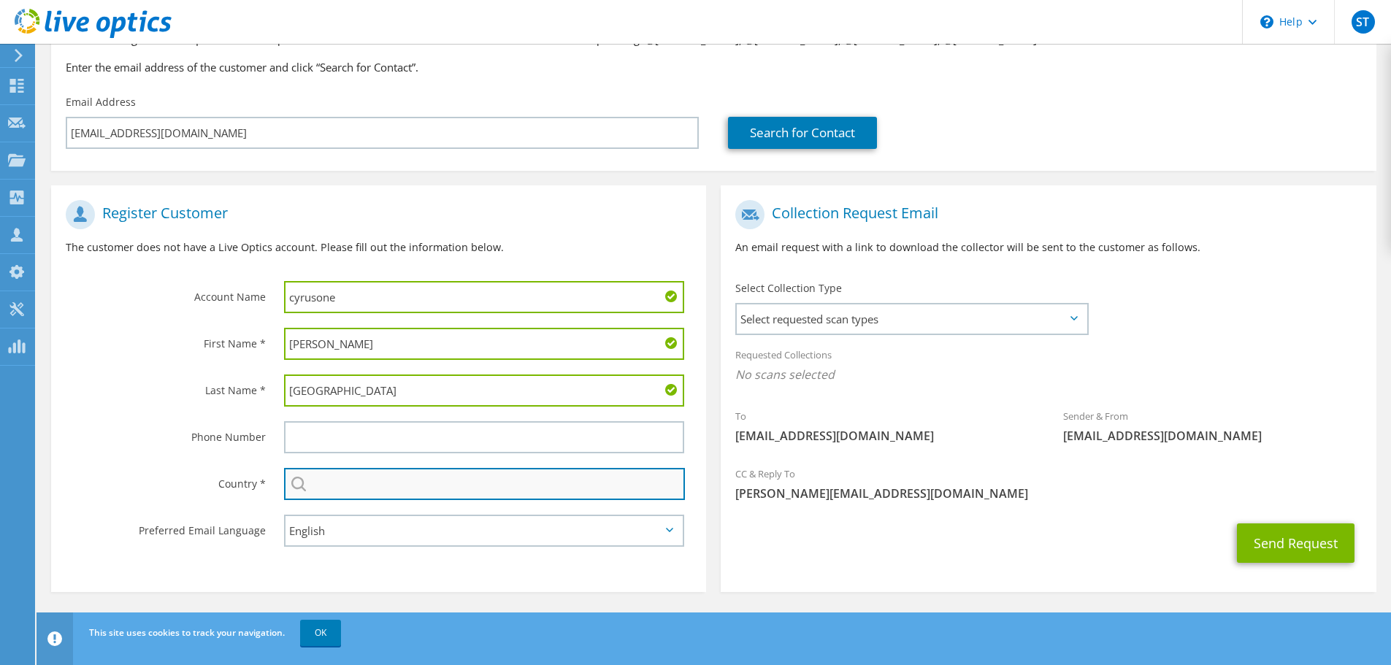
click at [356, 483] on input "text" at bounding box center [484, 484] width 401 height 32
type input "[GEOGRAPHIC_DATA]"
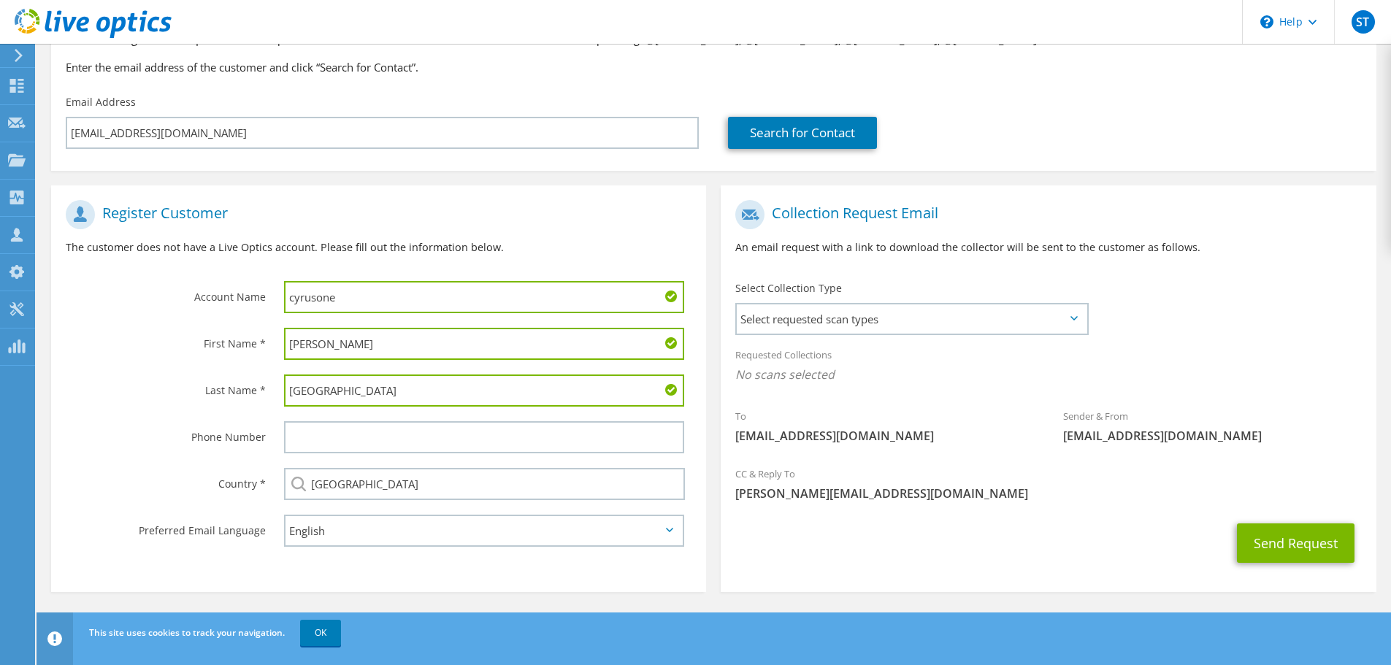
type input "5124265990"
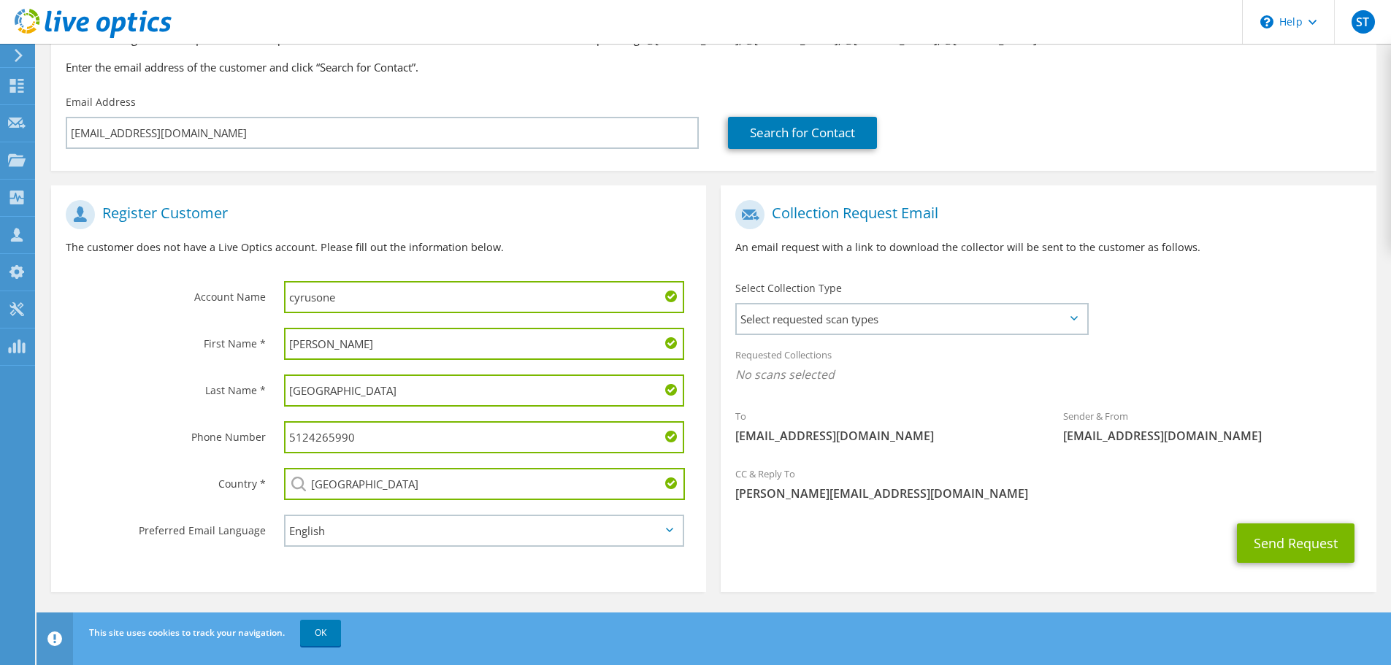
drag, startPoint x: 433, startPoint y: 439, endPoint x: 249, endPoint y: 428, distance: 184.3
click at [249, 428] on div "Phone Number 5124265990" at bounding box center [378, 437] width 655 height 47
click at [877, 308] on span "Select requested scan types" at bounding box center [912, 318] width 350 height 29
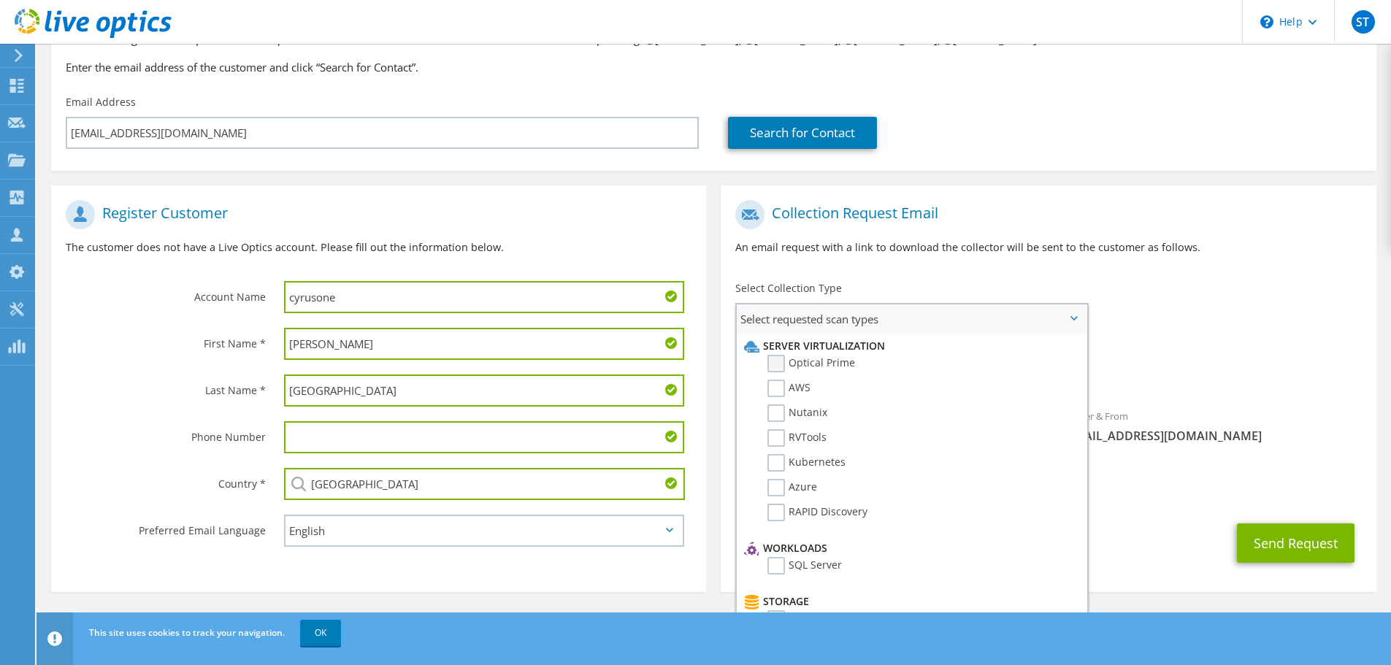
click at [791, 362] on label "Optical Prime" at bounding box center [811, 364] width 88 height 18
click at [0, 0] on input "Optical Prime" at bounding box center [0, 0] width 0 height 0
click at [1287, 303] on div "To vsevilla@cyrusone.com Sender & From liveoptics@liveoptics.com" at bounding box center [1048, 328] width 655 height 270
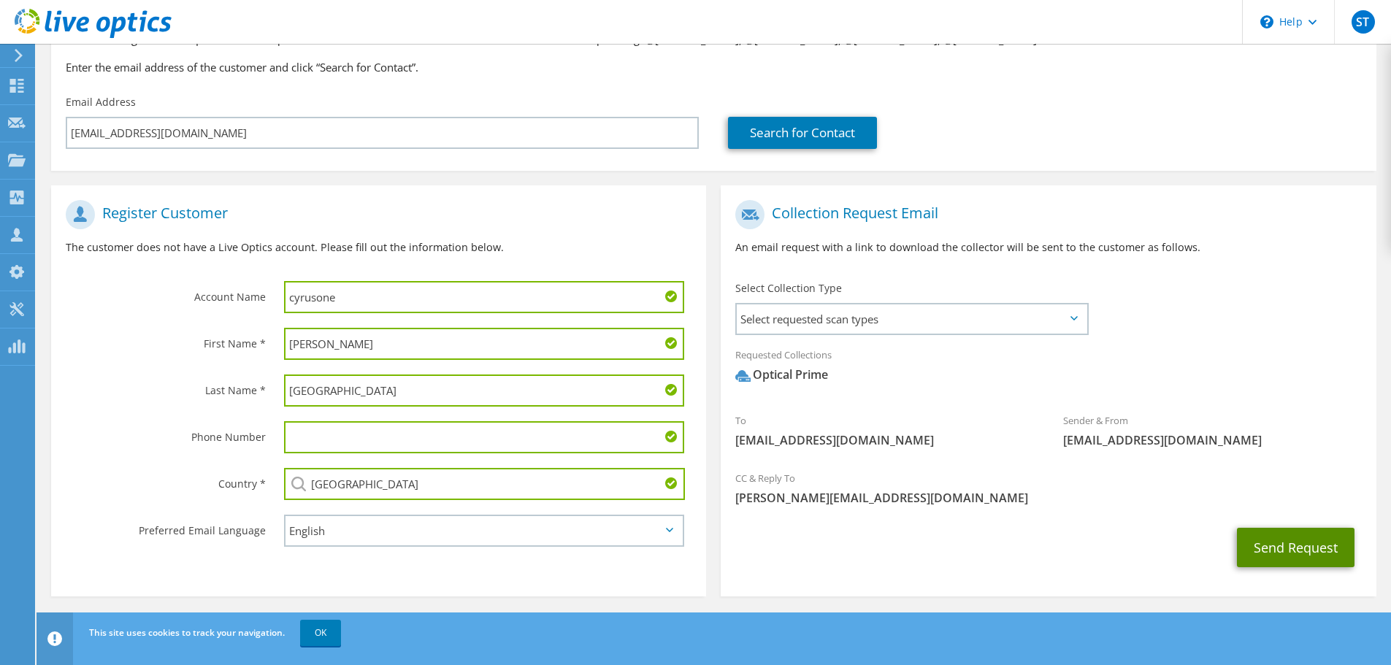
click at [1314, 537] on button "Send Request" at bounding box center [1296, 547] width 118 height 39
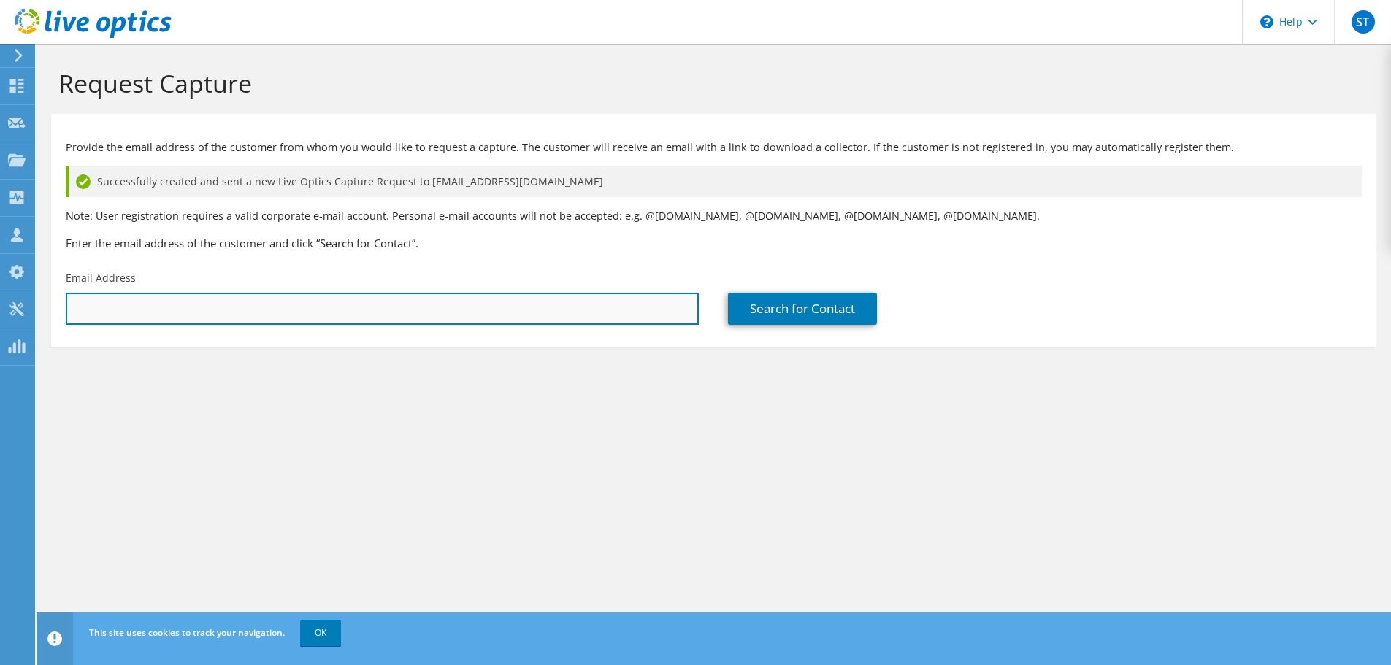
click at [290, 302] on input "text" at bounding box center [382, 309] width 633 height 32
paste input "[EMAIL_ADDRESS][DOMAIN_NAME]"
type input "rherb@cyrusone.com"
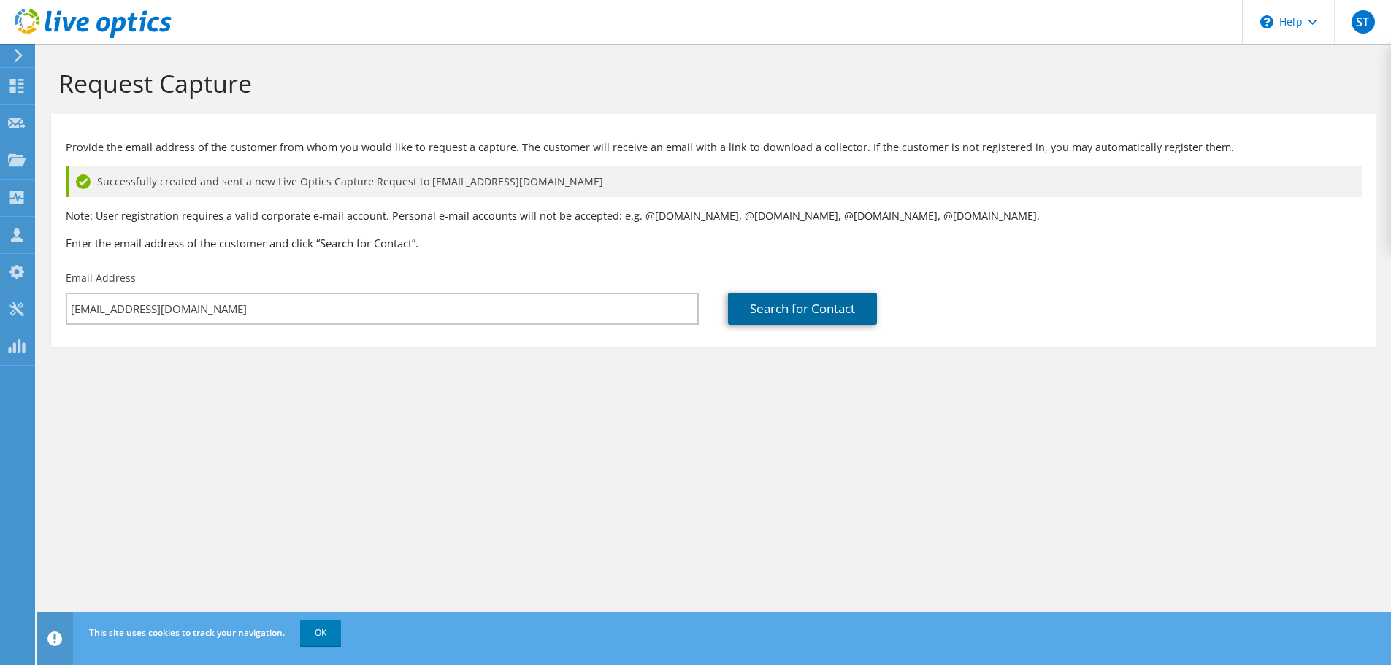
click at [766, 317] on link "Search for Contact" at bounding box center [802, 309] width 149 height 32
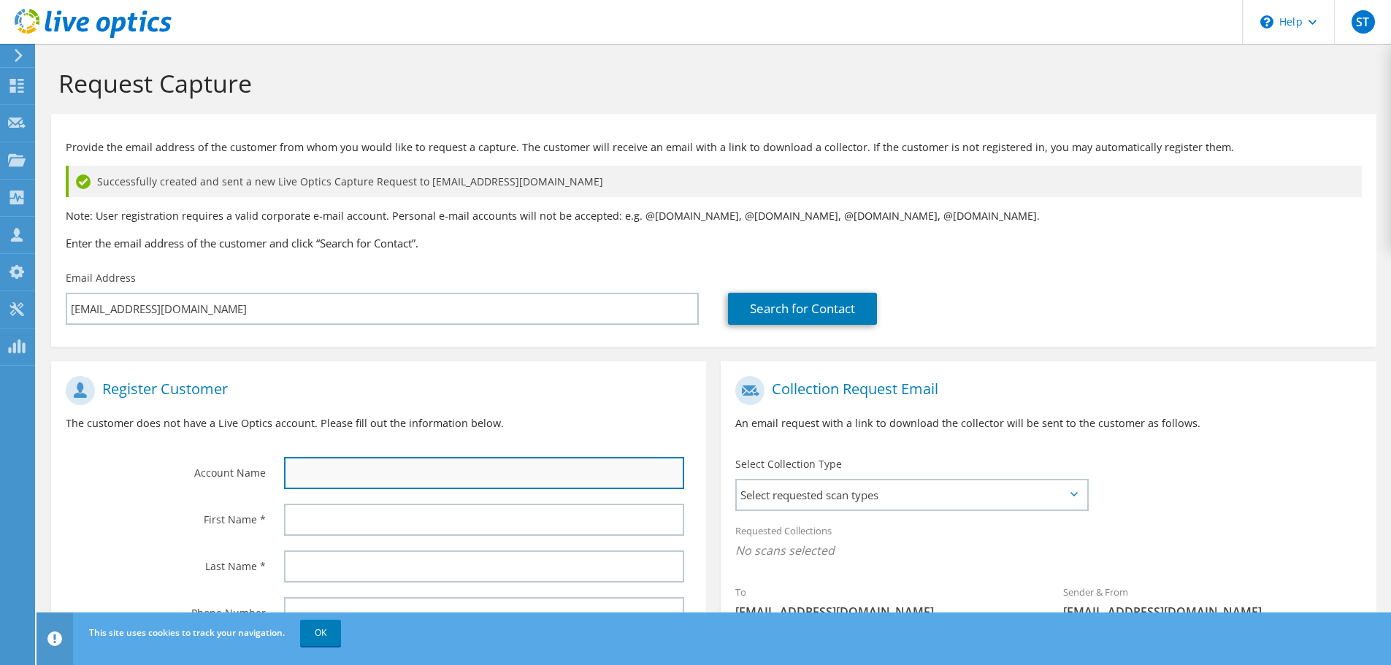
click at [408, 476] on input "text" at bounding box center [484, 473] width 400 height 32
type input "CyrusOne"
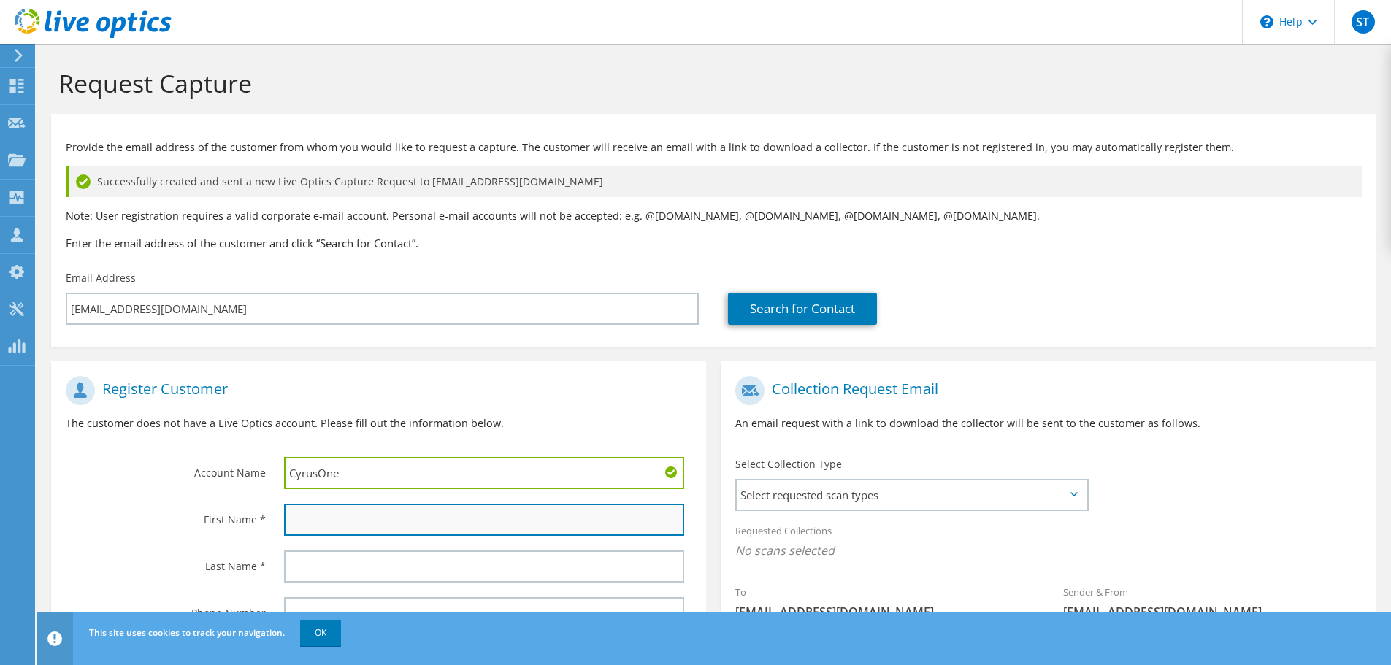
click at [331, 524] on input "text" at bounding box center [484, 520] width 400 height 32
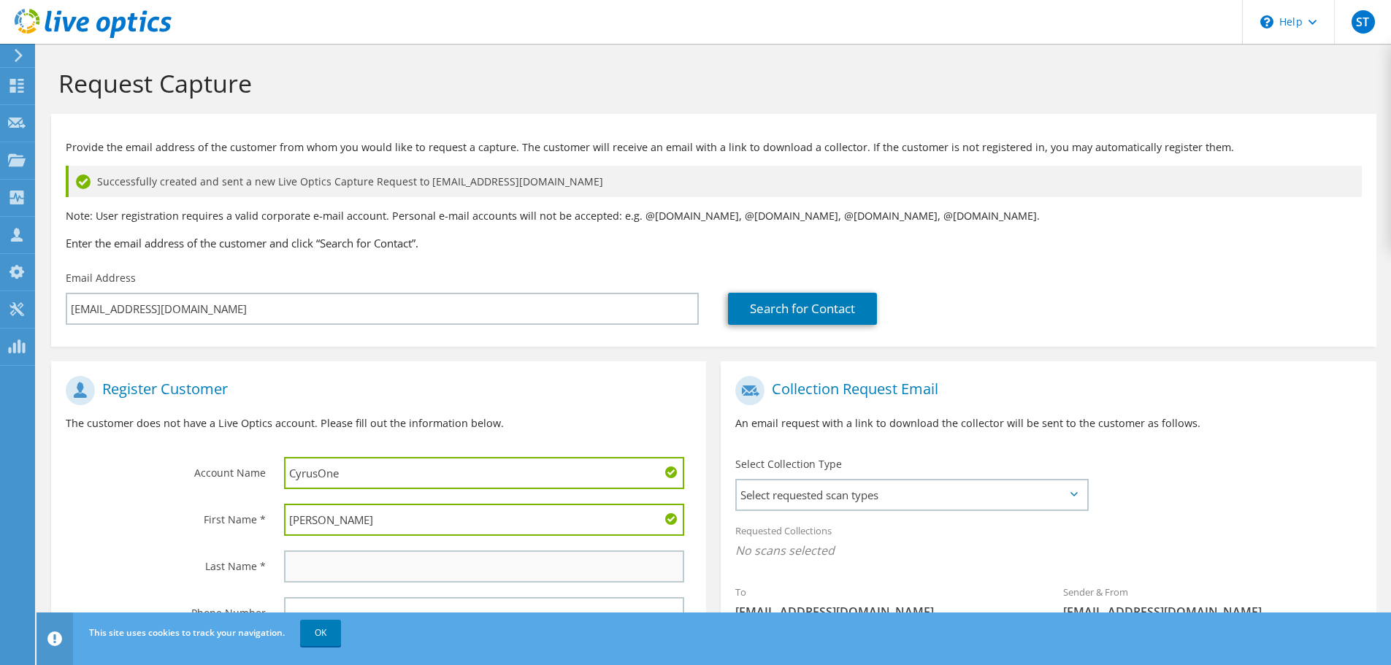
type input "Richard"
click at [323, 552] on input "text" at bounding box center [484, 567] width 400 height 32
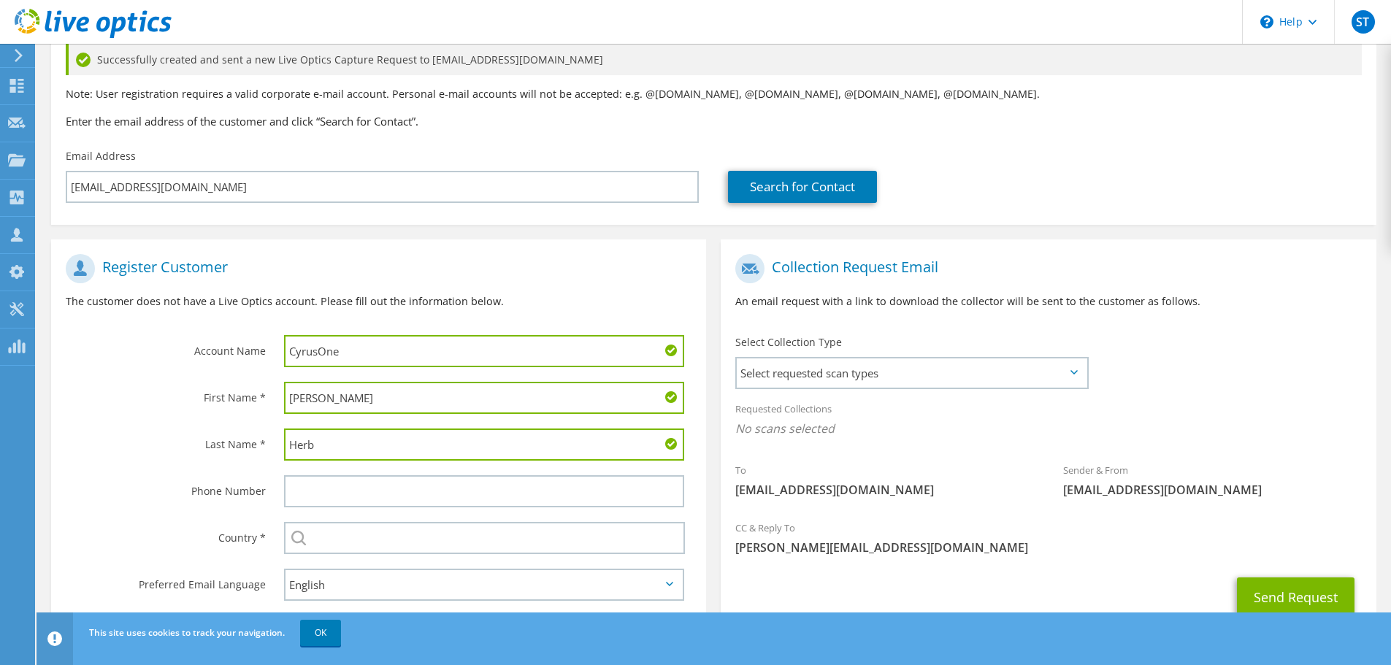
scroll to position [176, 0]
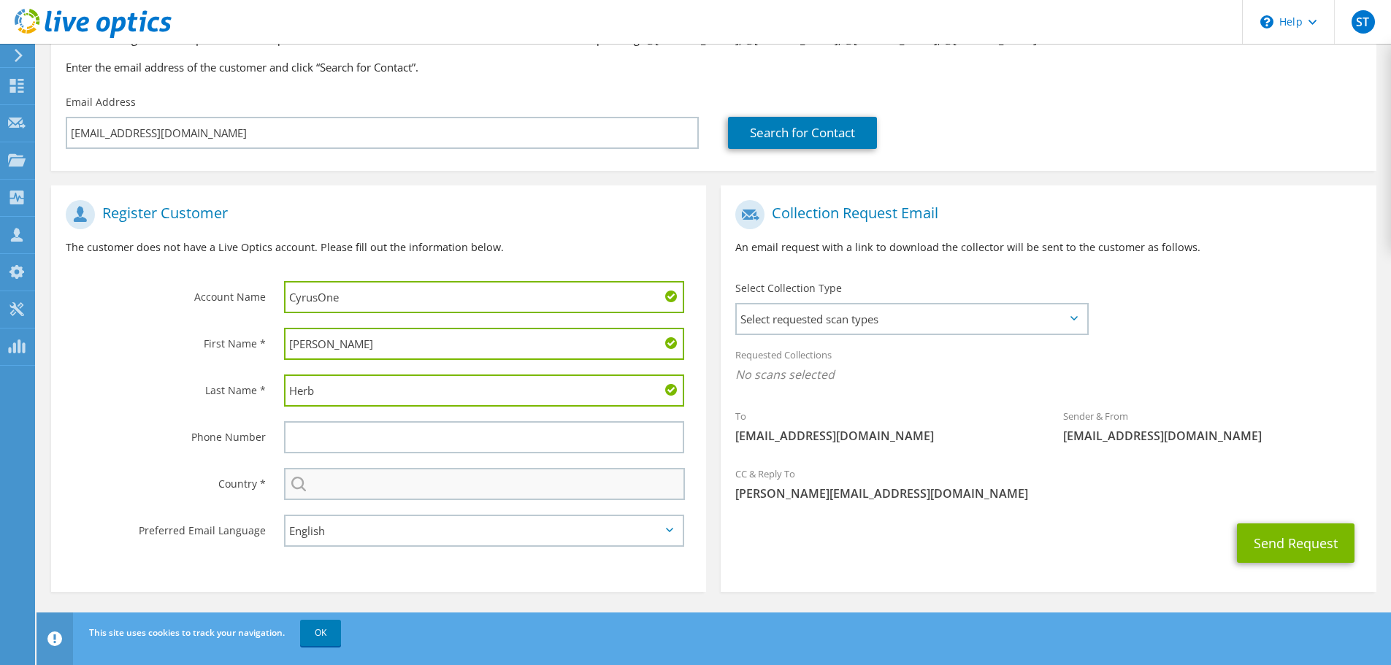
type input "Herb"
click at [318, 473] on input "text" at bounding box center [484, 484] width 401 height 32
type input "[GEOGRAPHIC_DATA]"
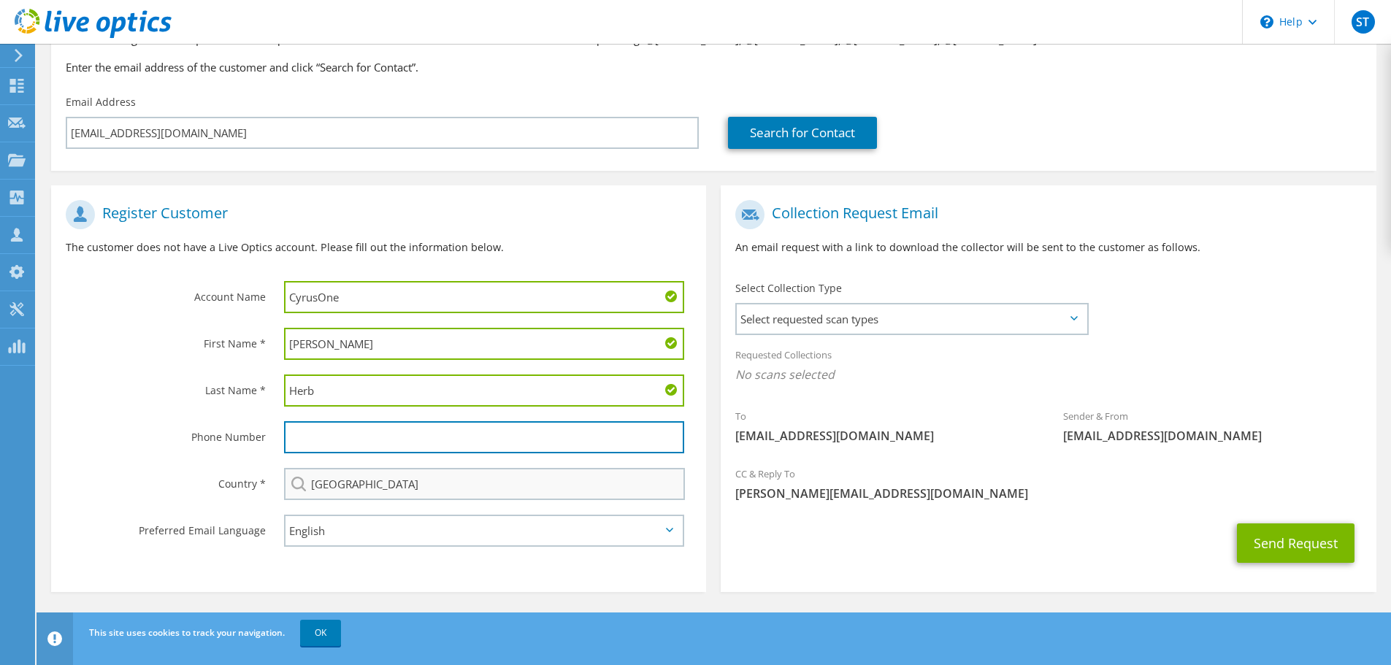
type input "5124265990"
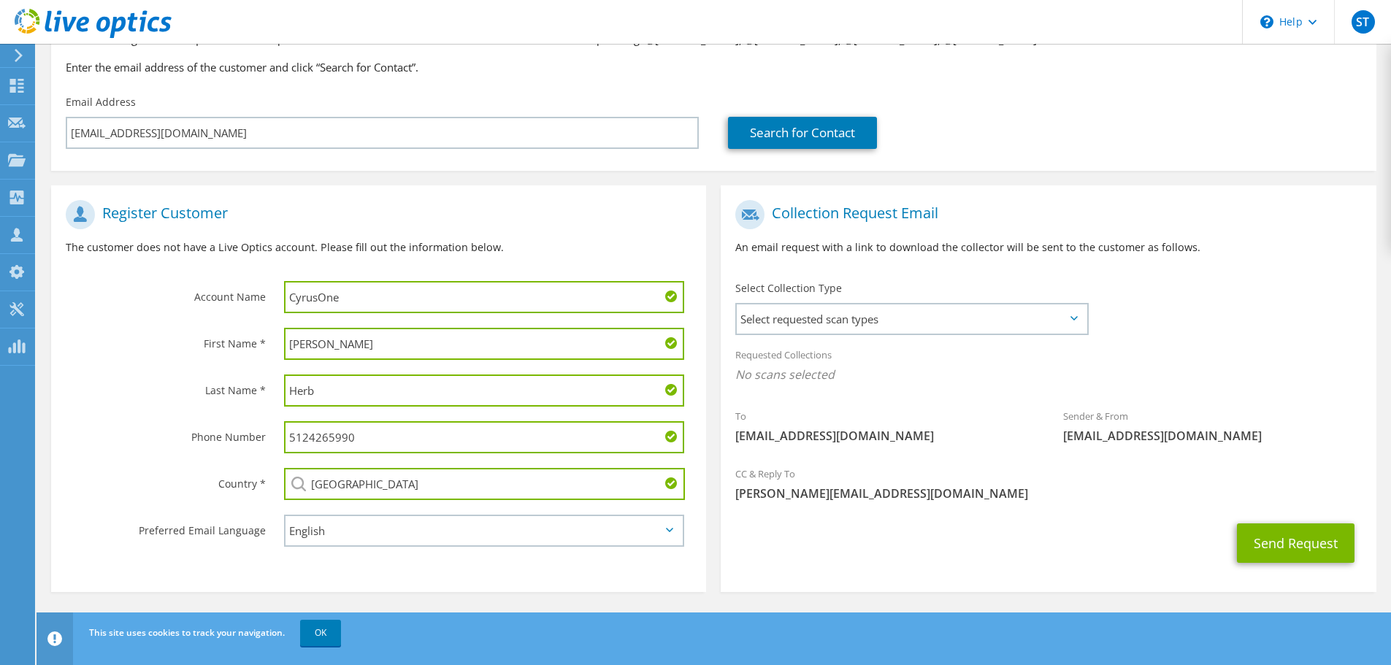
drag, startPoint x: 423, startPoint y: 442, endPoint x: 275, endPoint y: 437, distance: 147.6
click at [275, 437] on div "5124265990" at bounding box center [487, 437] width 437 height 47
click at [898, 327] on span "Select requested scan types" at bounding box center [912, 318] width 350 height 29
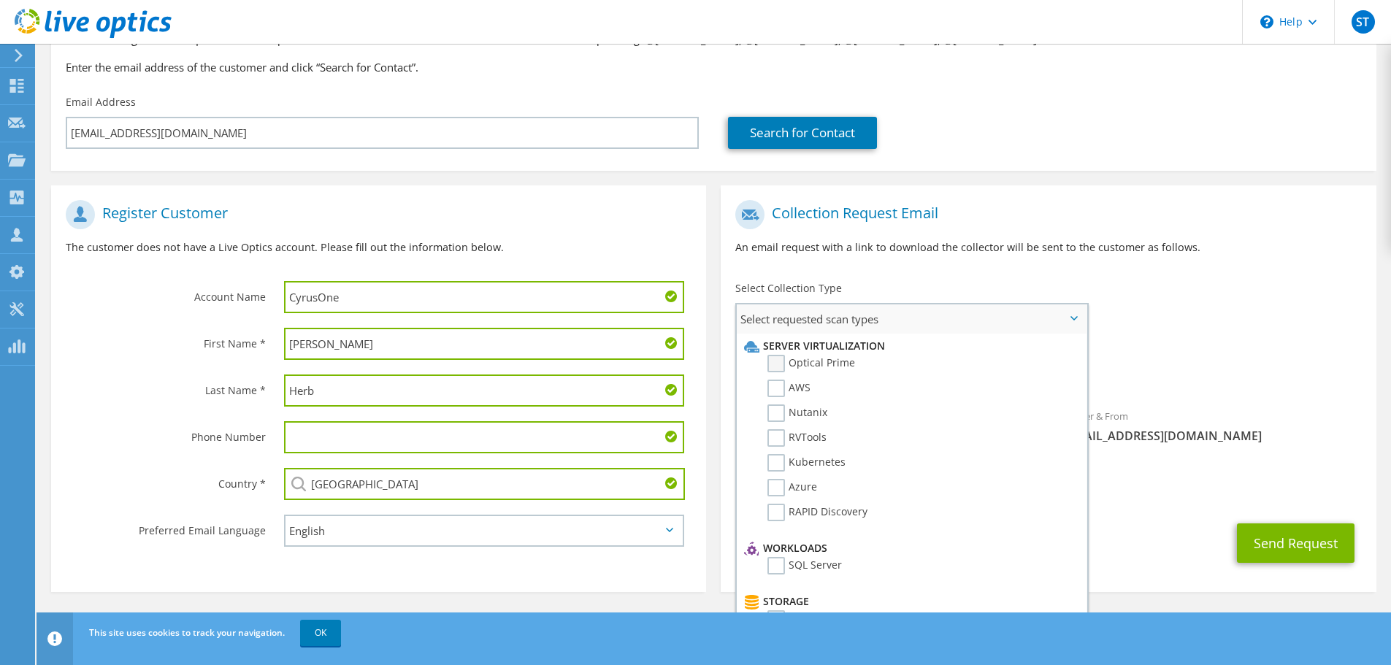
click at [828, 363] on label "Optical Prime" at bounding box center [811, 364] width 88 height 18
click at [0, 0] on input "Optical Prime" at bounding box center [0, 0] width 0 height 0
click at [1269, 349] on div "Requested Collections No scans selected Optical Prime" at bounding box center [1048, 369] width 655 height 58
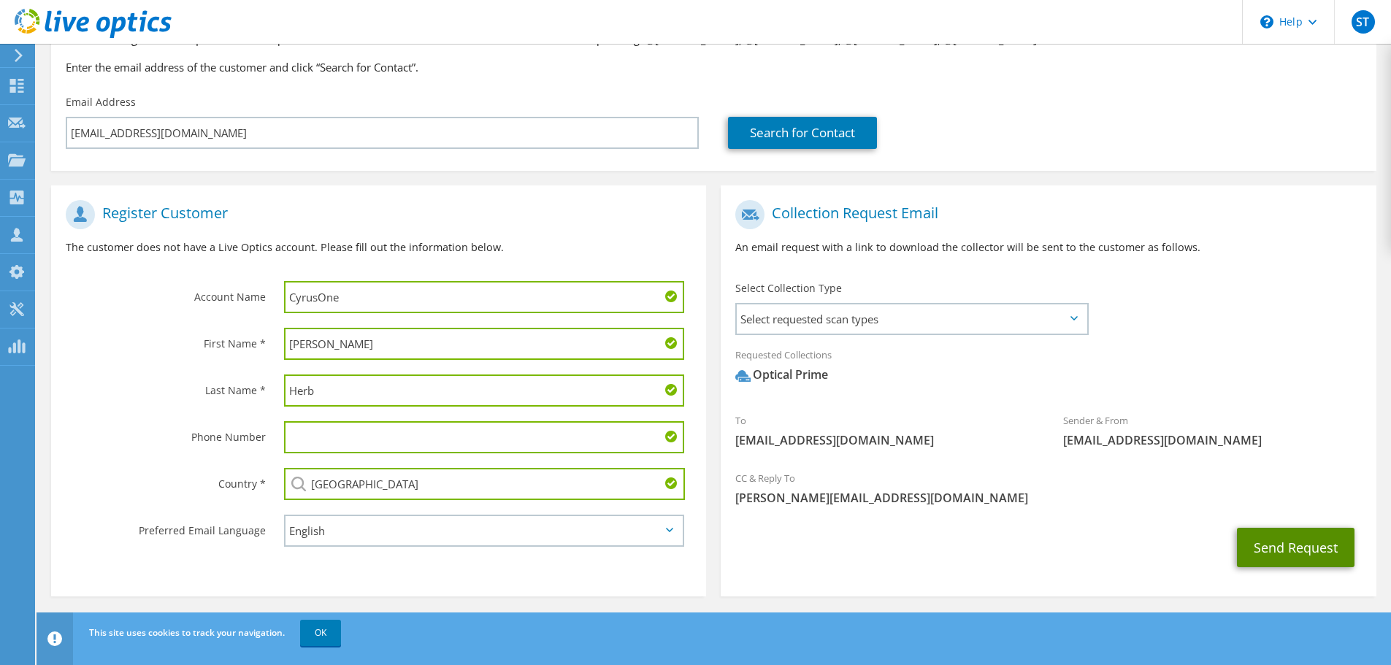
click at [1270, 543] on button "Send Request" at bounding box center [1296, 547] width 118 height 39
